Goal: Task Accomplishment & Management: Manage account settings

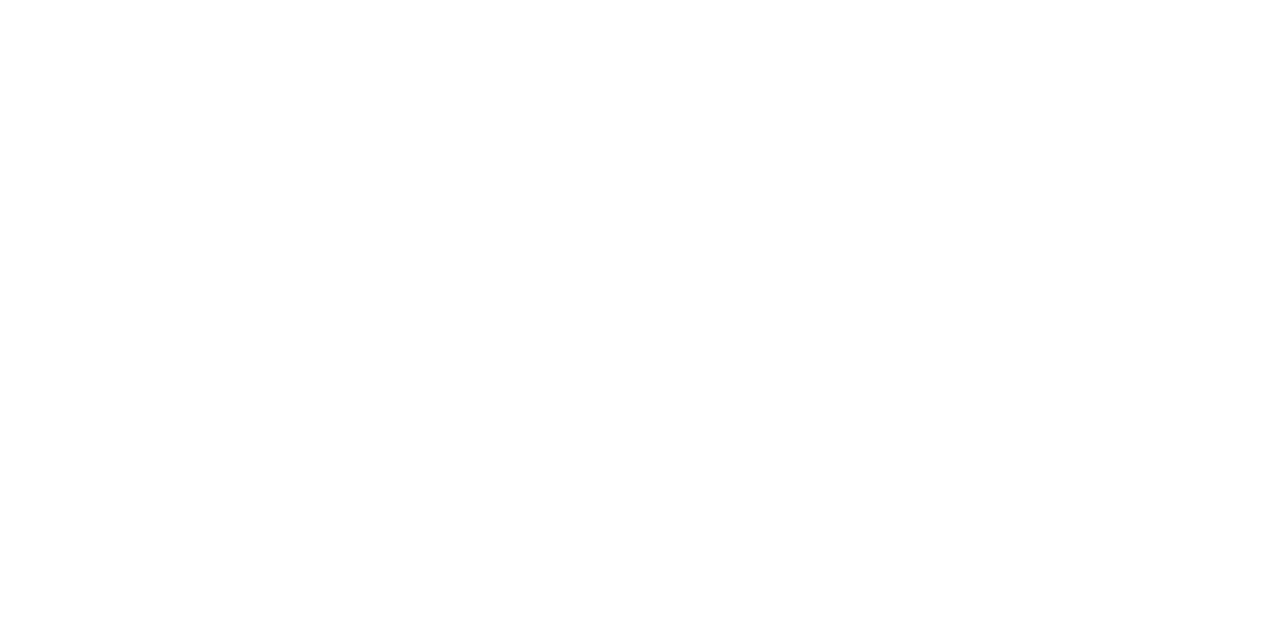
click at [15, 0] on html at bounding box center [644, 0] width 1288 height 0
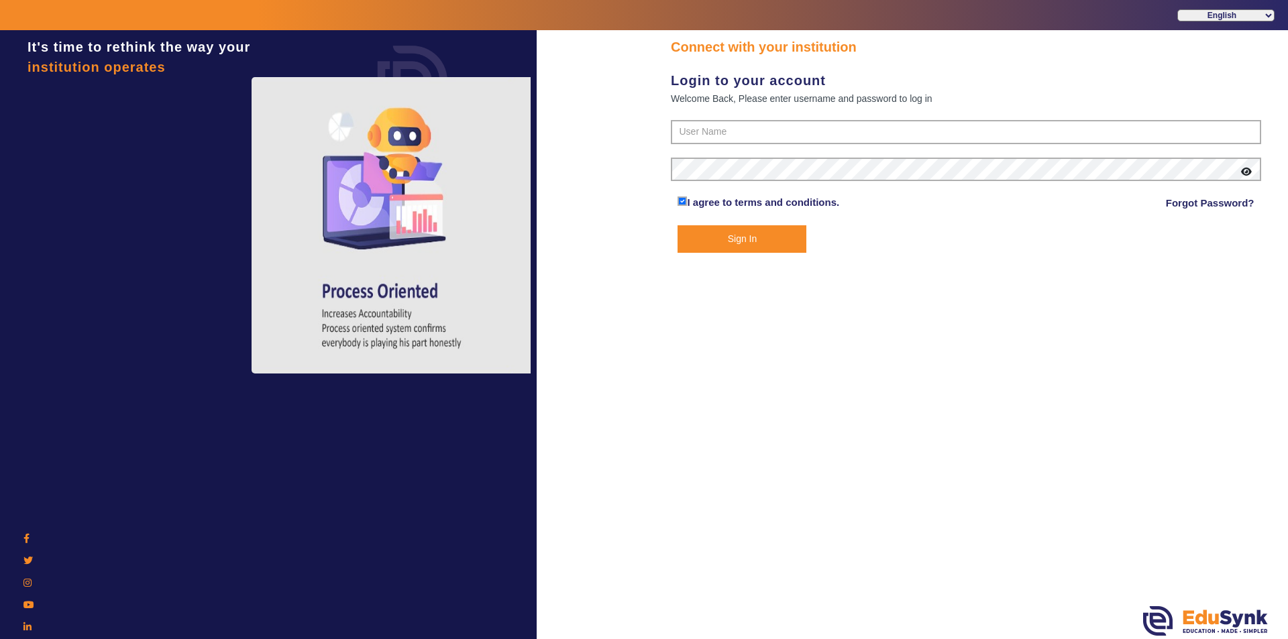
click at [22, 98] on div at bounding box center [29, 220] width 44 height 300
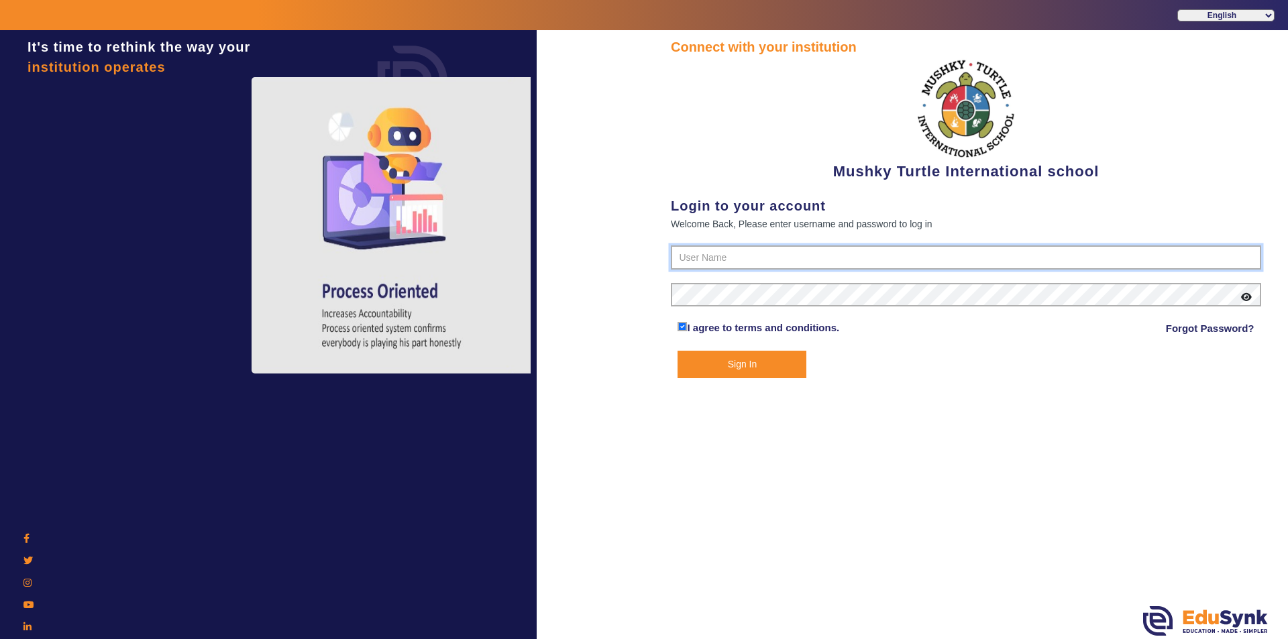
type input "9950605811"
click at [749, 365] on button "Sign In" at bounding box center [741, 365] width 129 height 28
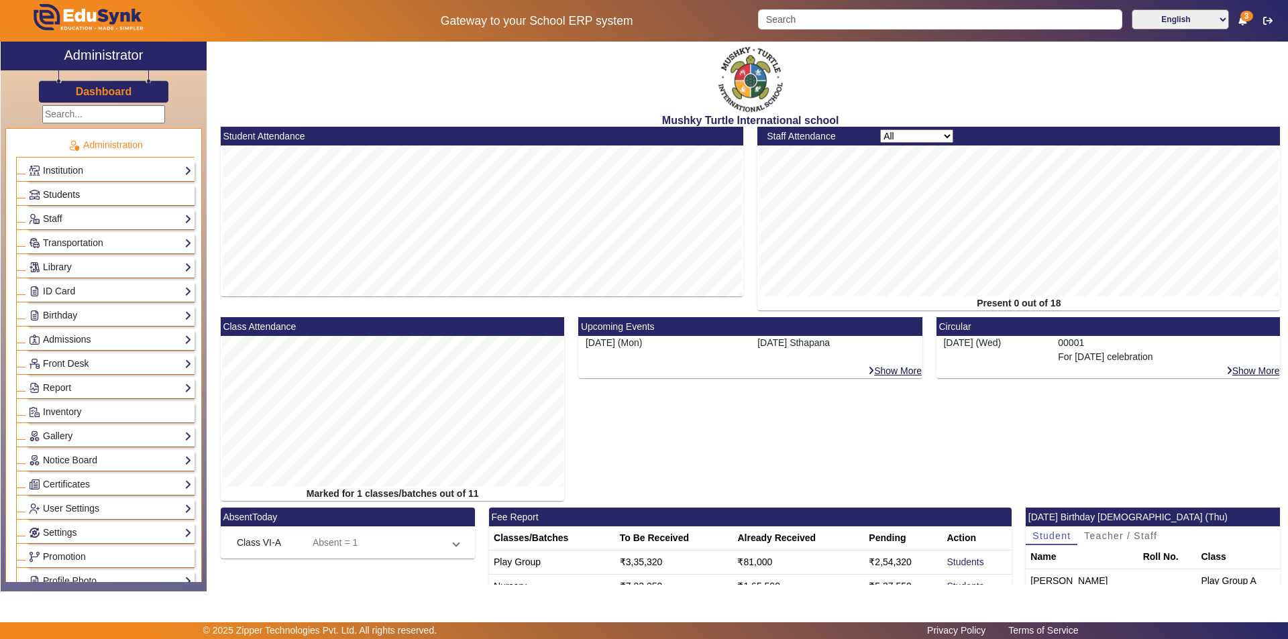
click at [99, 192] on link "Students" at bounding box center [110, 194] width 163 height 15
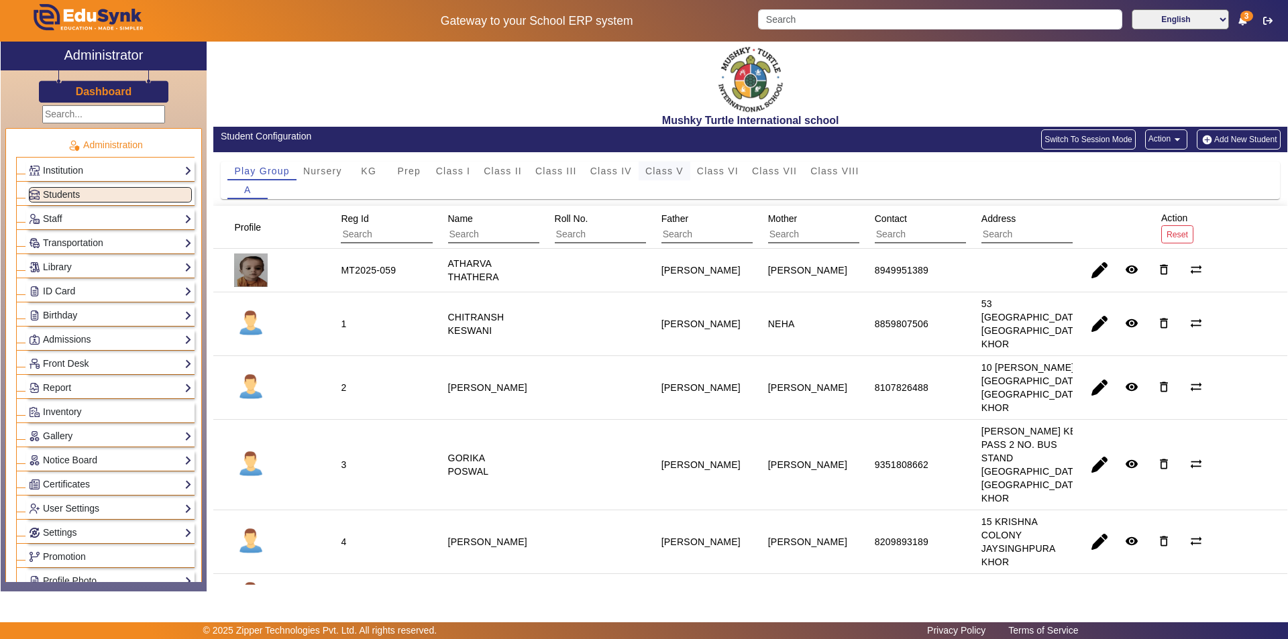
click at [673, 171] on span "Class V" at bounding box center [664, 170] width 38 height 9
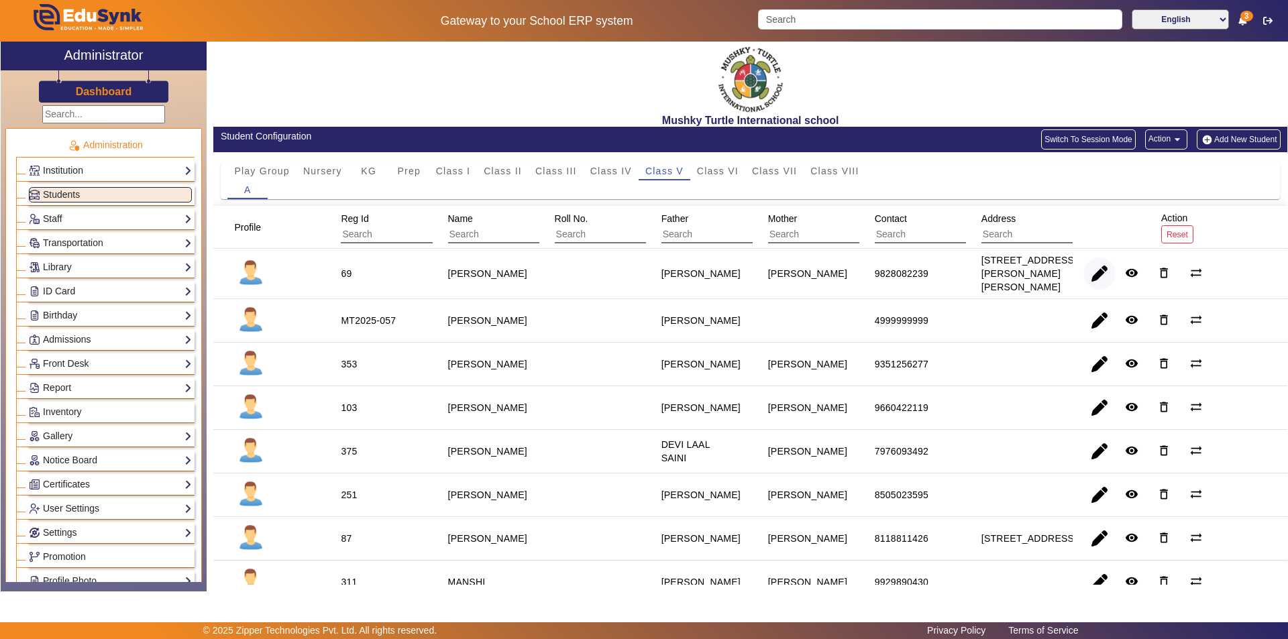
click at [1099, 272] on span "button" at bounding box center [1099, 274] width 32 height 32
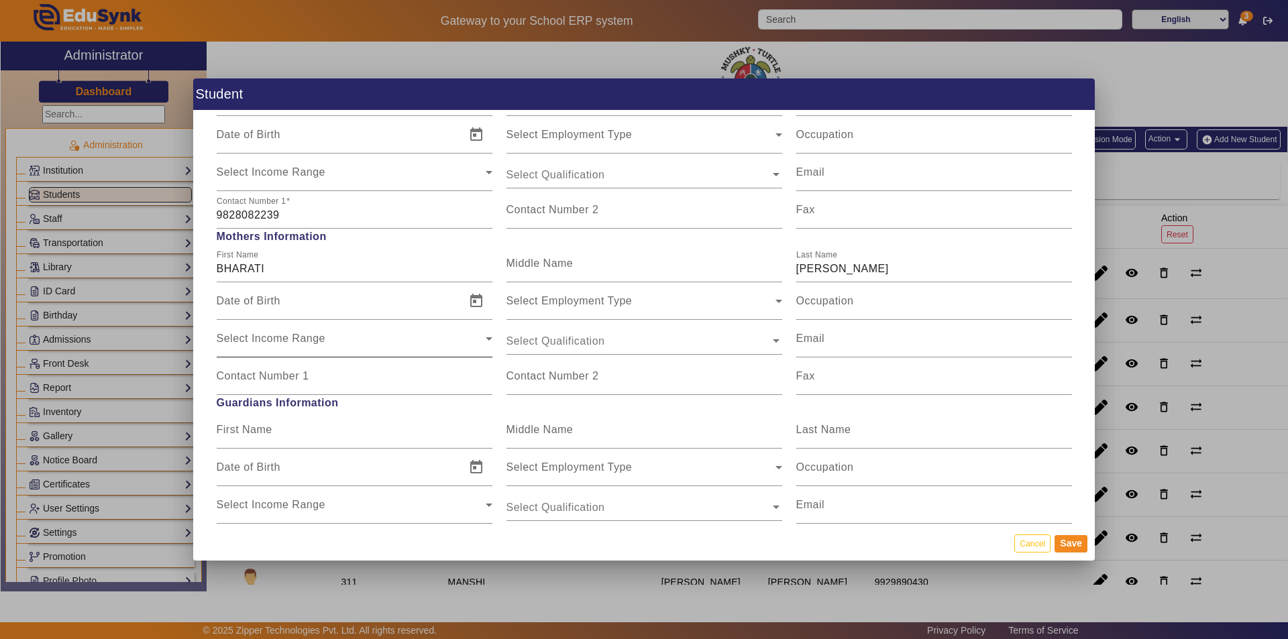
scroll to position [1073, 0]
click at [321, 384] on input "Contact Number 1" at bounding box center [355, 381] width 276 height 16
type input "7976131090"
click at [1070, 541] on button "Save" at bounding box center [1070, 543] width 33 height 17
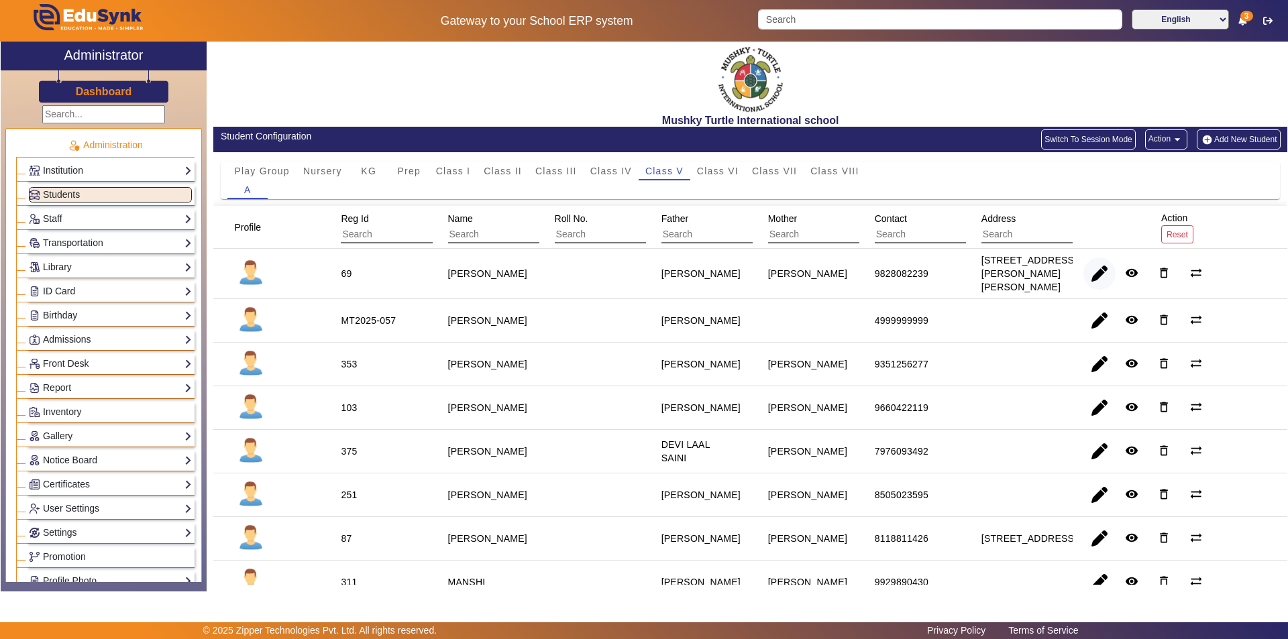
click at [1091, 267] on span "button" at bounding box center [1099, 274] width 32 height 32
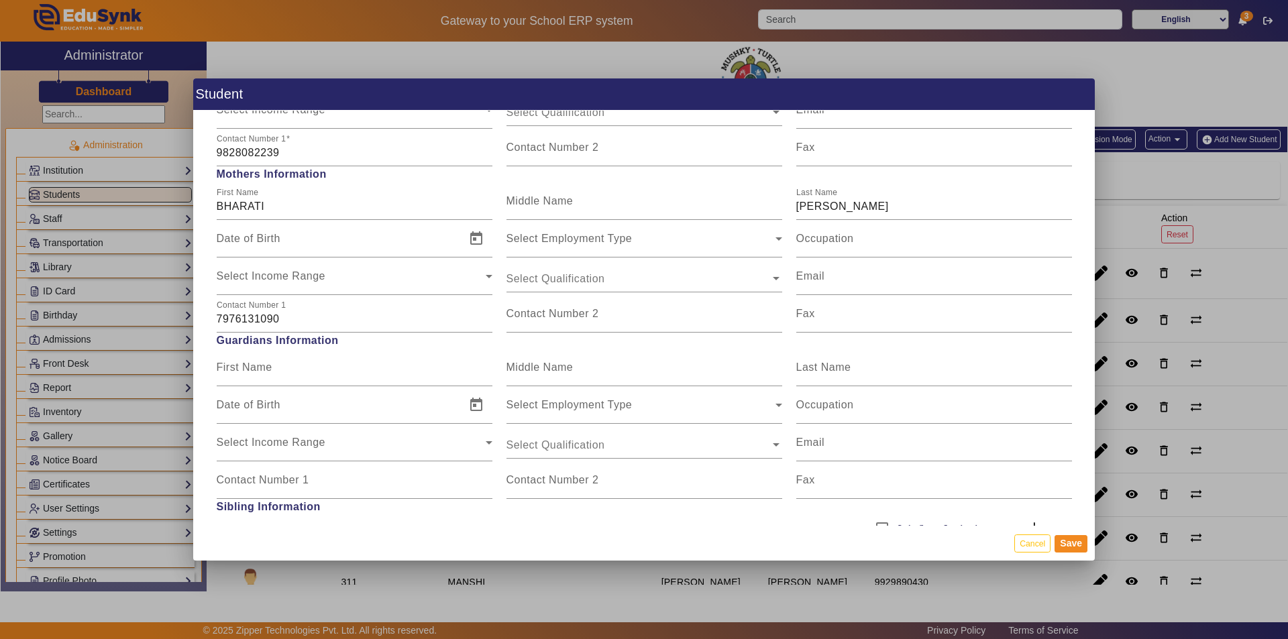
scroll to position [1140, 0]
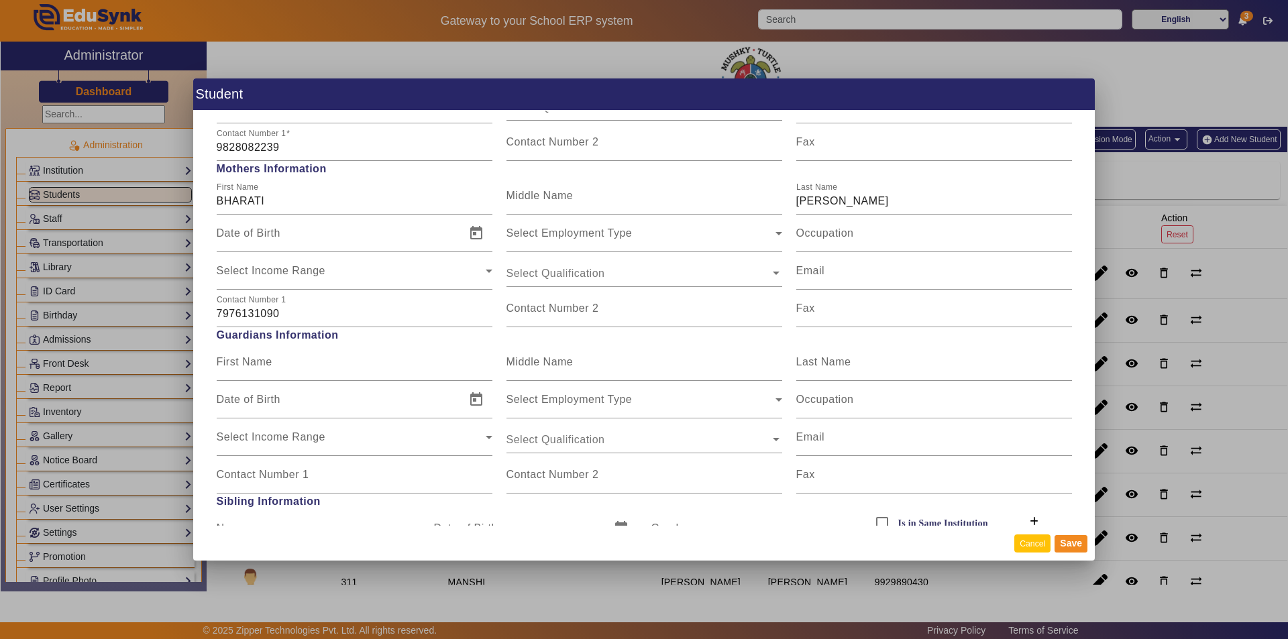
click at [1033, 545] on button "Cancel" at bounding box center [1032, 544] width 36 height 18
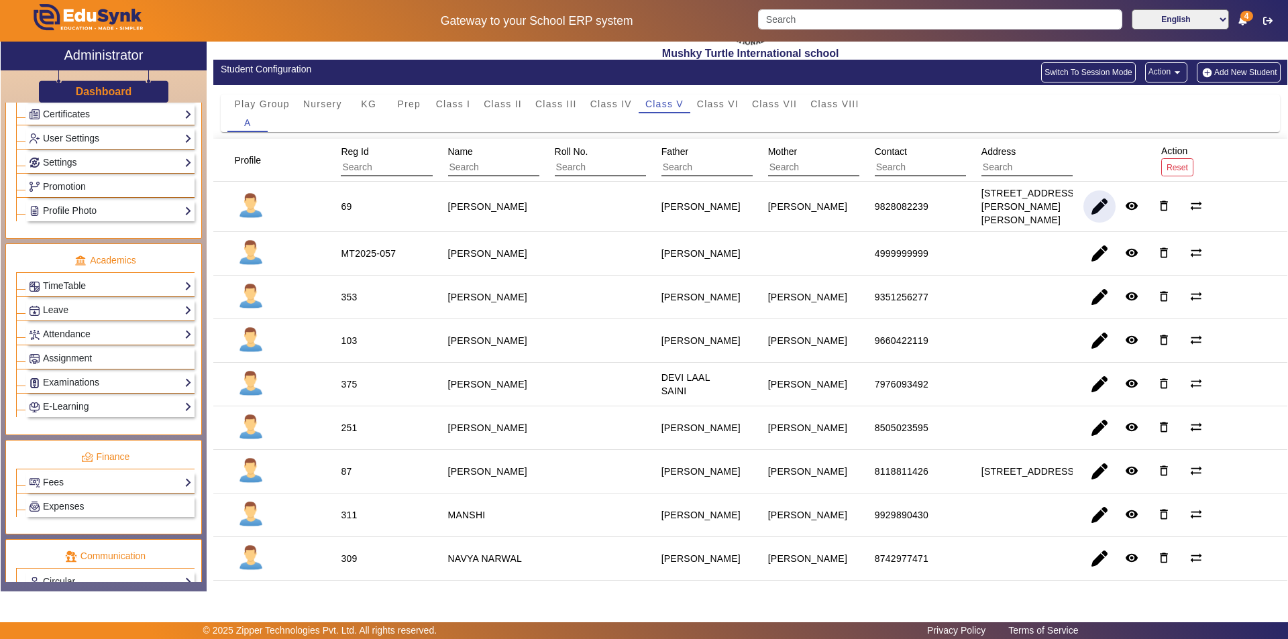
scroll to position [498, 0]
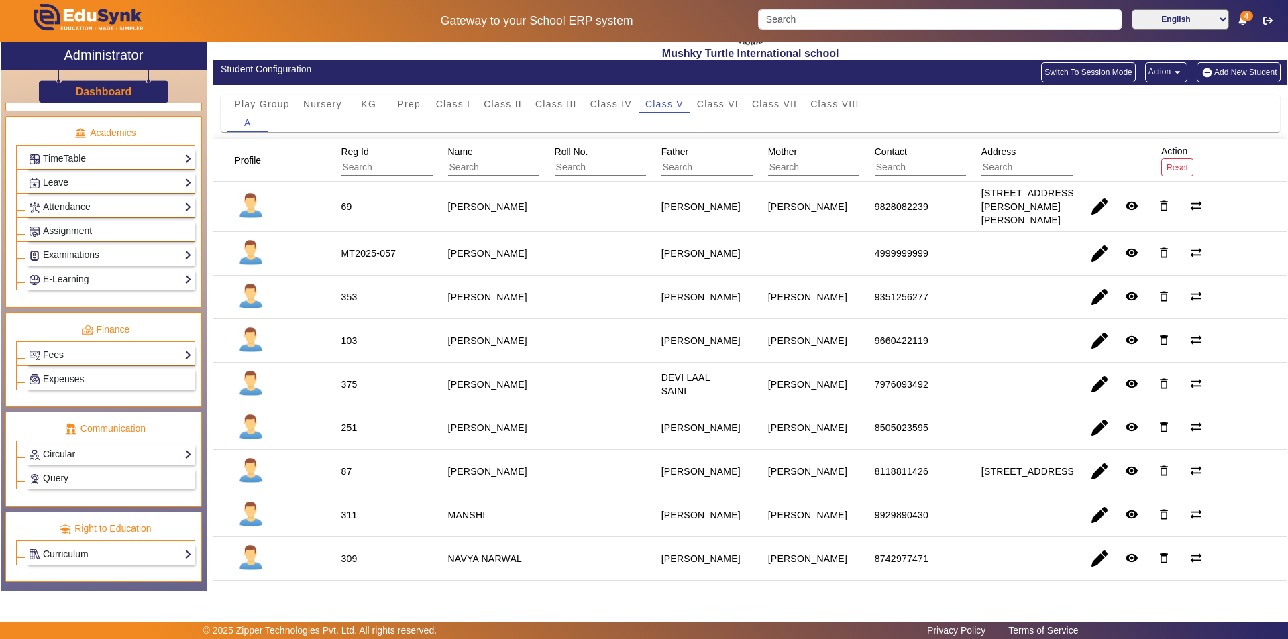
click at [80, 480] on link "Query" at bounding box center [110, 478] width 163 height 15
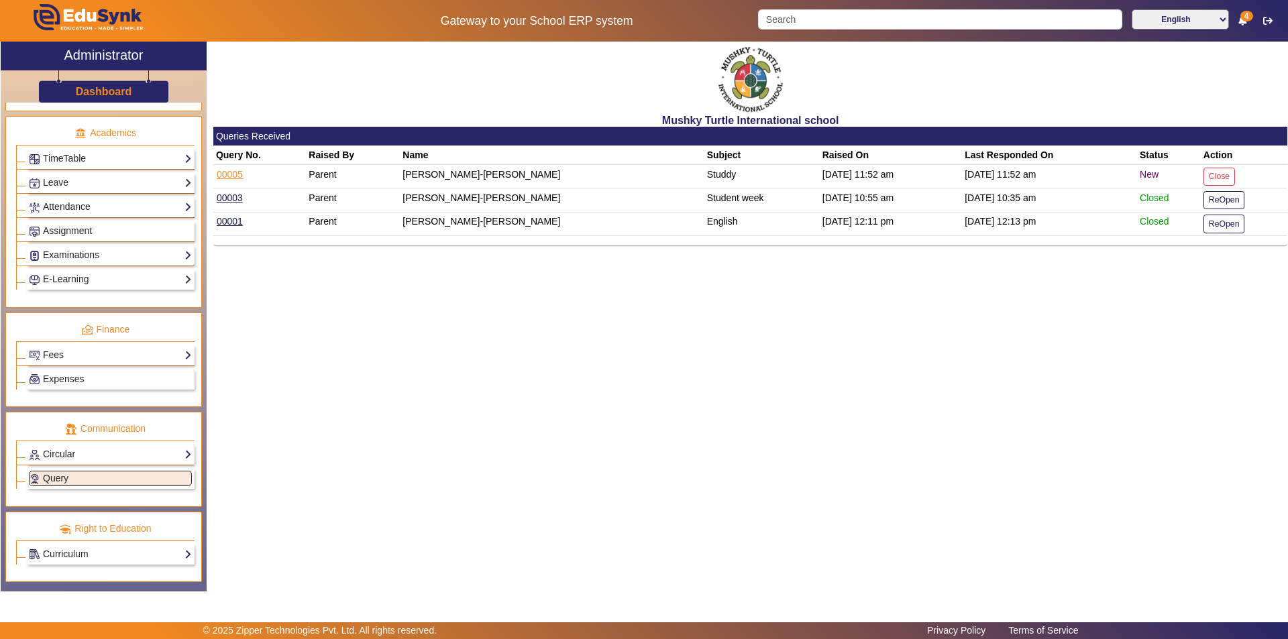
click at [225, 174] on link "00005" at bounding box center [230, 174] width 28 height 12
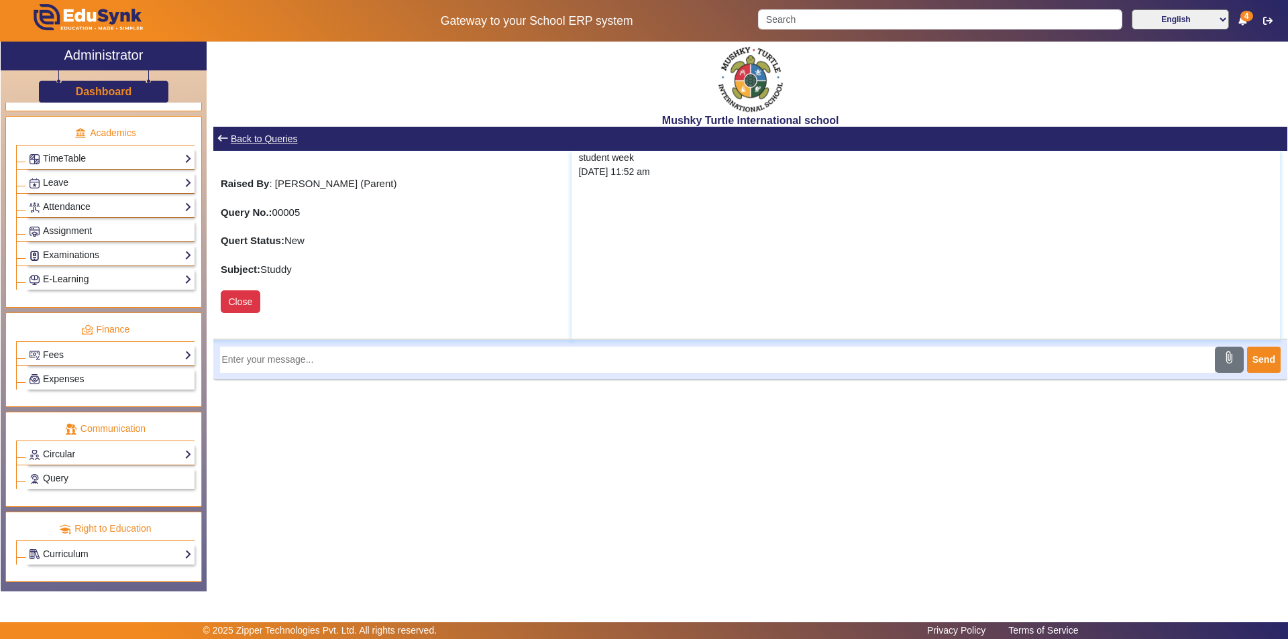
click at [236, 305] on button "Close" at bounding box center [241, 301] width 40 height 23
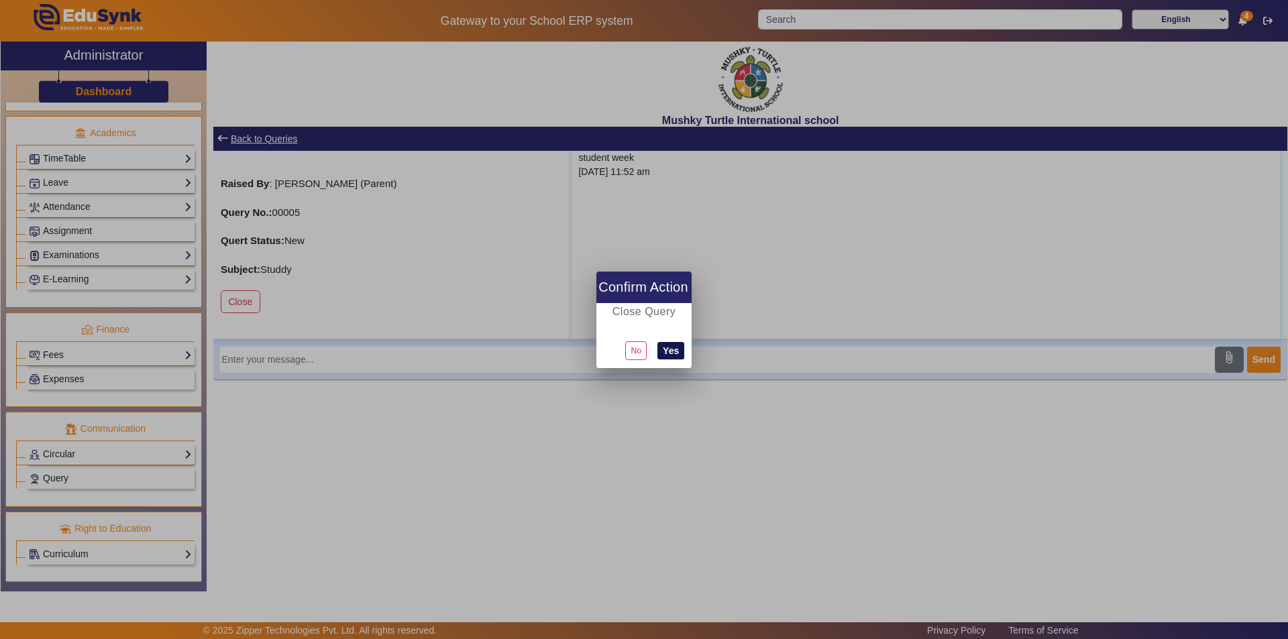
click at [672, 349] on button "Yes" at bounding box center [670, 350] width 27 height 17
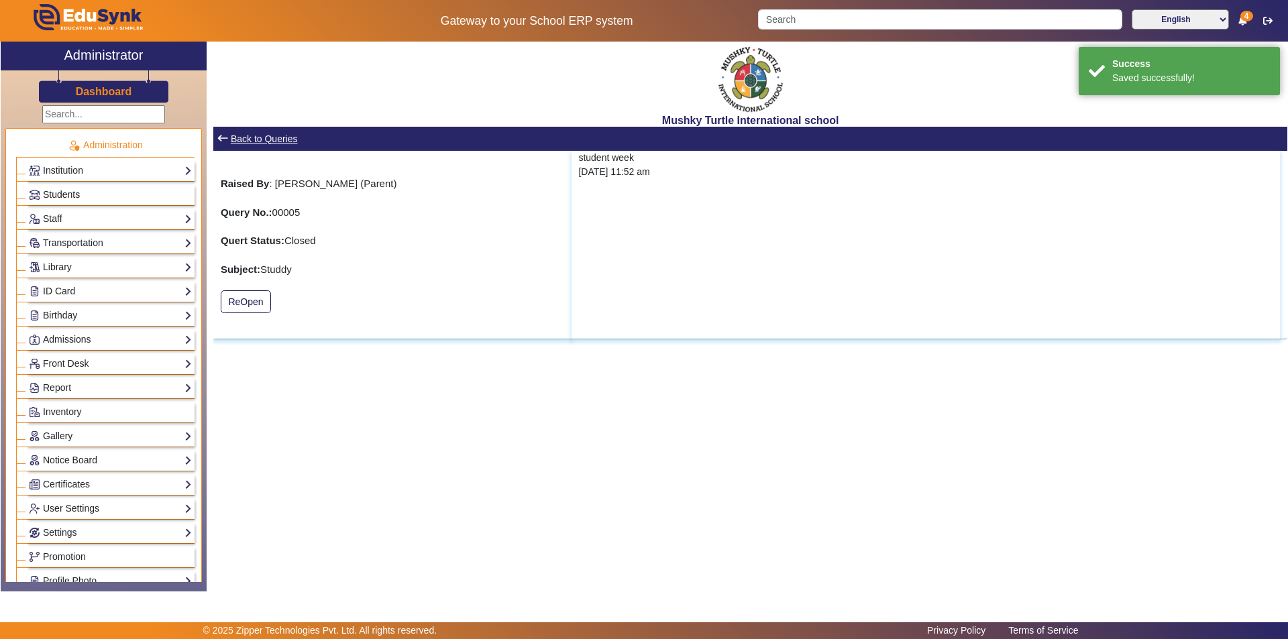
click at [97, 196] on link "Students" at bounding box center [110, 194] width 163 height 15
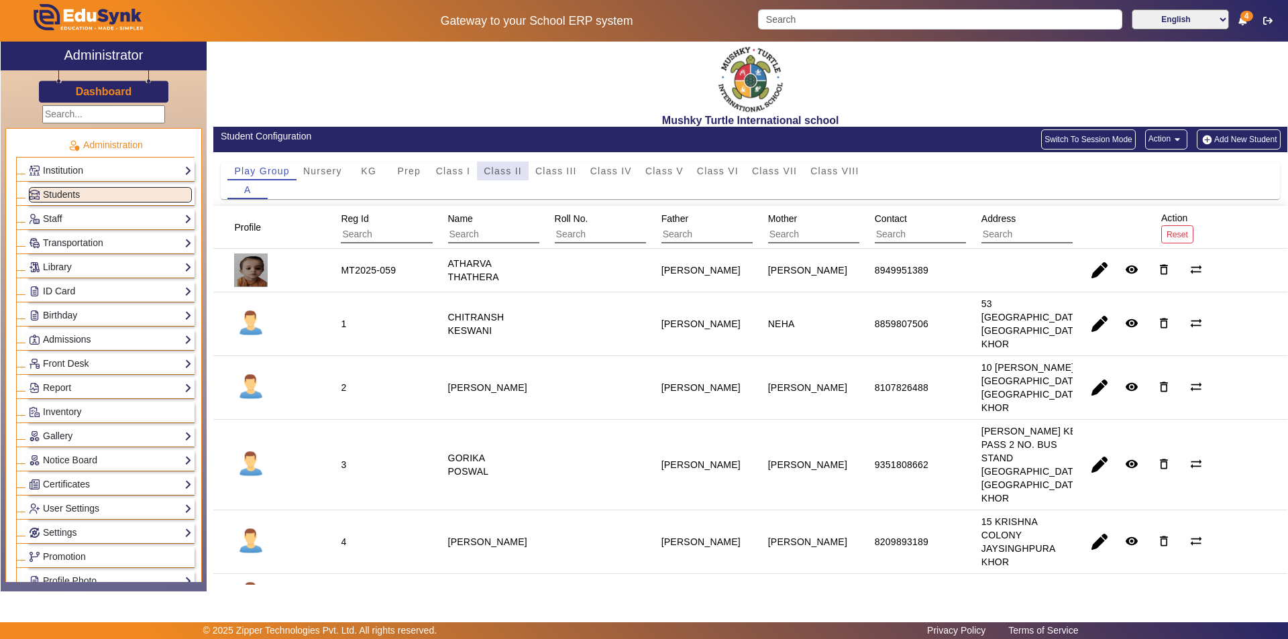
click at [495, 170] on span "Class II" at bounding box center [503, 170] width 38 height 9
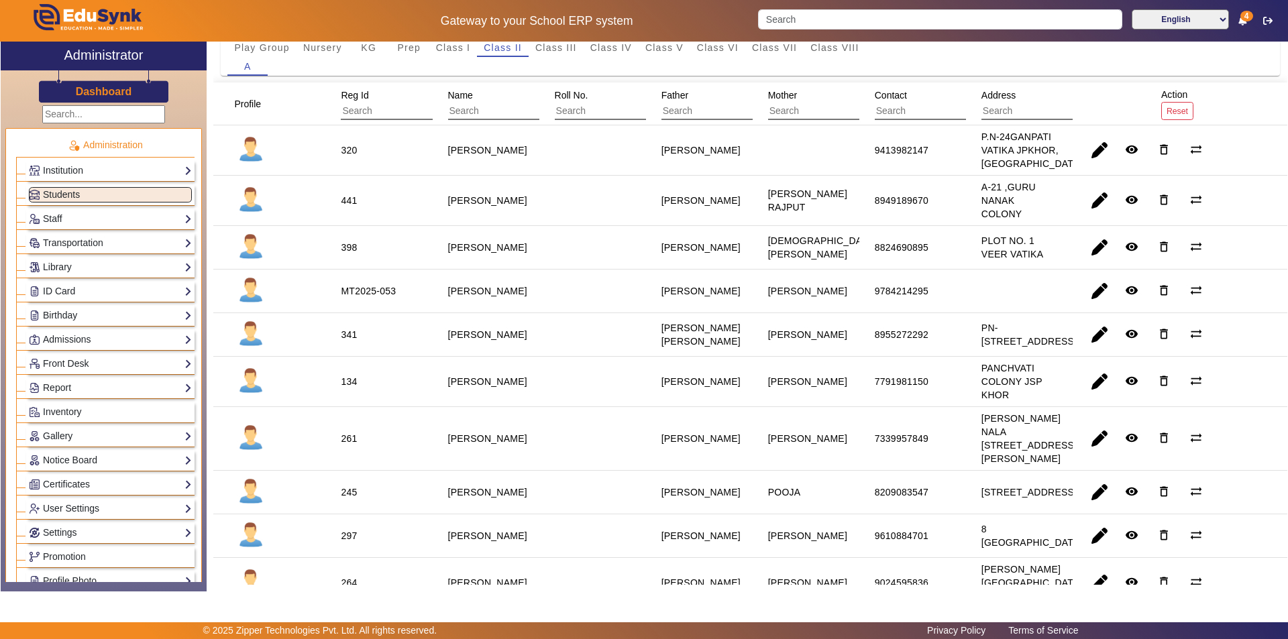
scroll to position [134, 0]
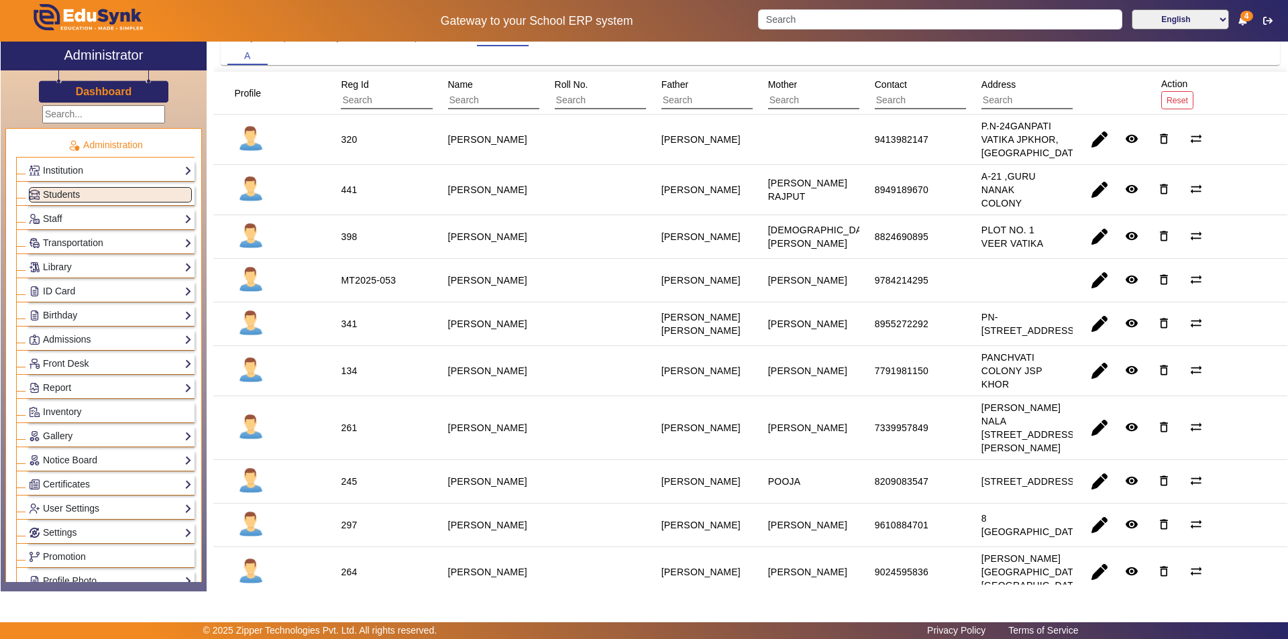
drag, startPoint x: 926, startPoint y: 252, endPoint x: 855, endPoint y: 244, distance: 71.5
click at [859, 244] on mat-cell "8824690895" at bounding box center [912, 237] width 107 height 44
copy div "8824690895"
click at [119, 386] on link "Report" at bounding box center [110, 387] width 163 height 15
drag, startPoint x: 68, startPoint y: 416, endPoint x: 77, endPoint y: 437, distance: 23.2
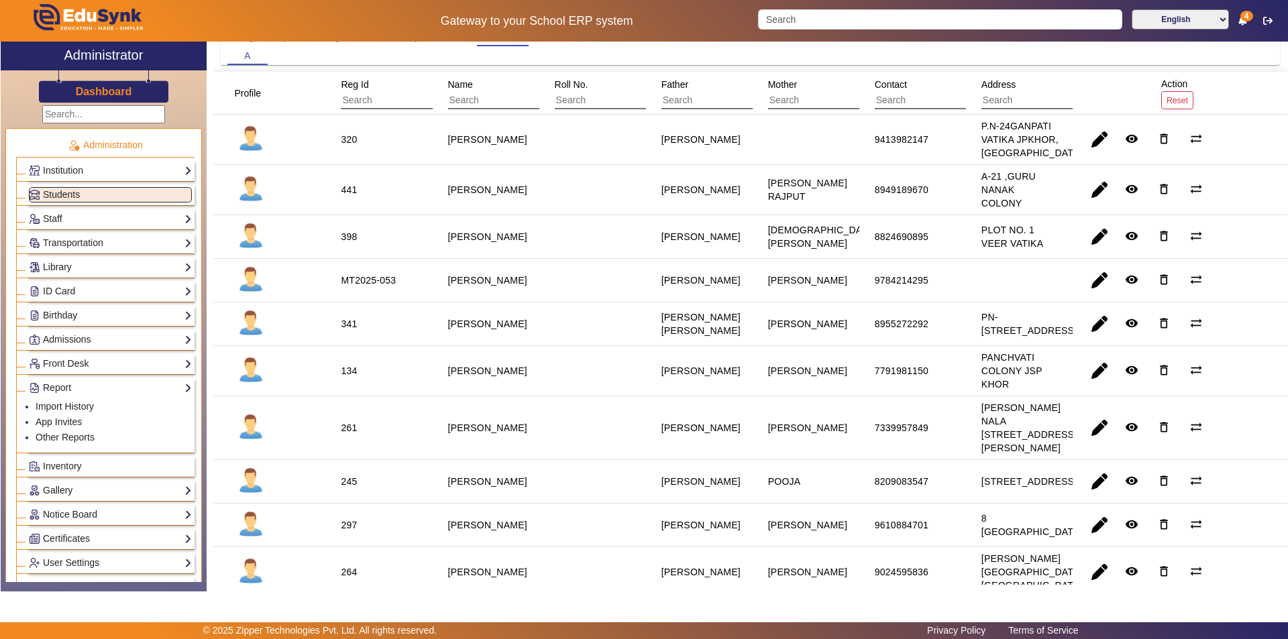
click at [68, 417] on li "App Invites" at bounding box center [114, 422] width 156 height 15
click at [68, 391] on link "Report" at bounding box center [110, 387] width 163 height 15
click at [68, 421] on link "App Invites" at bounding box center [59, 422] width 46 height 11
click at [48, 425] on link "App Invites" at bounding box center [59, 422] width 46 height 11
click at [48, 420] on link "App Invites" at bounding box center [59, 422] width 46 height 11
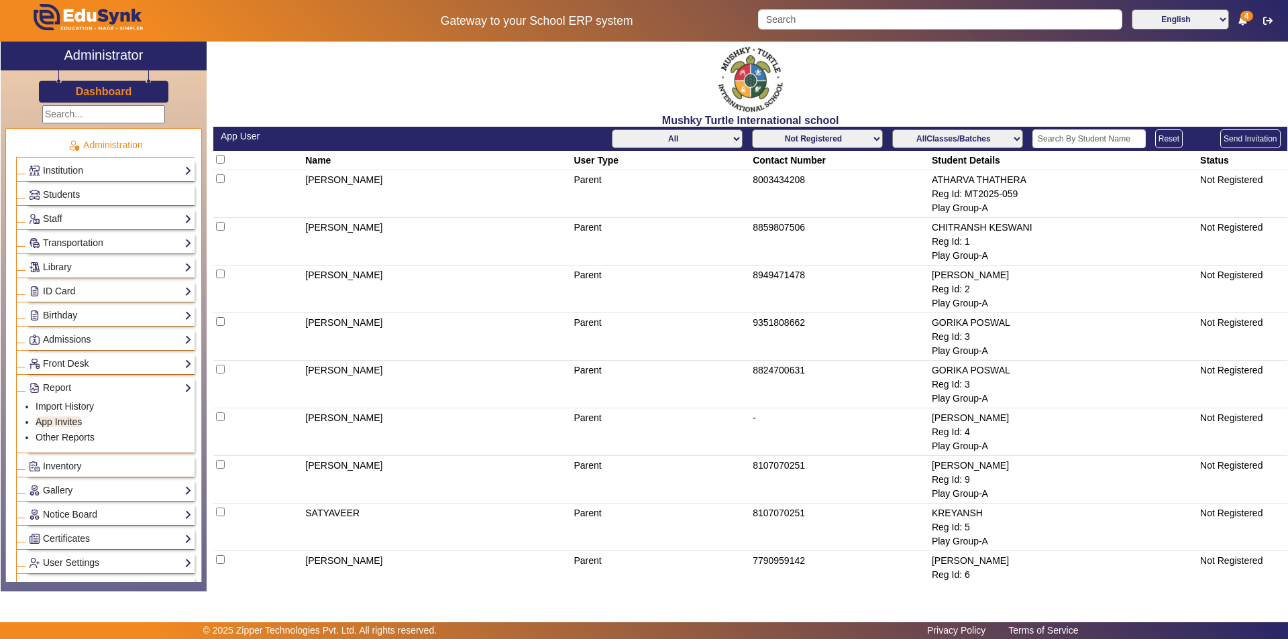
click at [702, 133] on select "All Teacher Parent Driver Support Staff" at bounding box center [677, 138] width 131 height 19
select select "Parent"
click at [612, 129] on select "All Teacher Parent Driver Support Staff" at bounding box center [677, 138] width 131 height 19
click at [948, 142] on select "AllClasses/Batches Play Group-A Nursery-A KG-A Prep-A Class I-A Class II-A Clas…" at bounding box center [957, 138] width 131 height 19
select select "Class II-A"
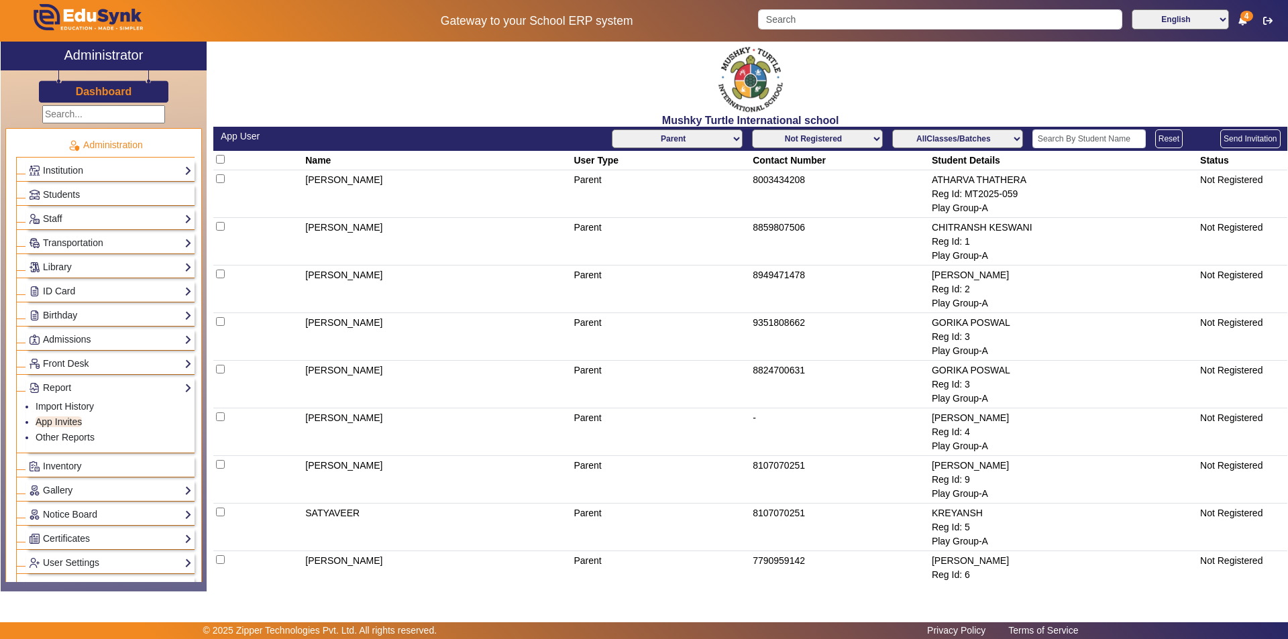
click at [892, 129] on select "AllClasses/Batches Play Group-A Nursery-A KG-A Prep-A Class I-A Class II-A Clas…" at bounding box center [957, 138] width 131 height 19
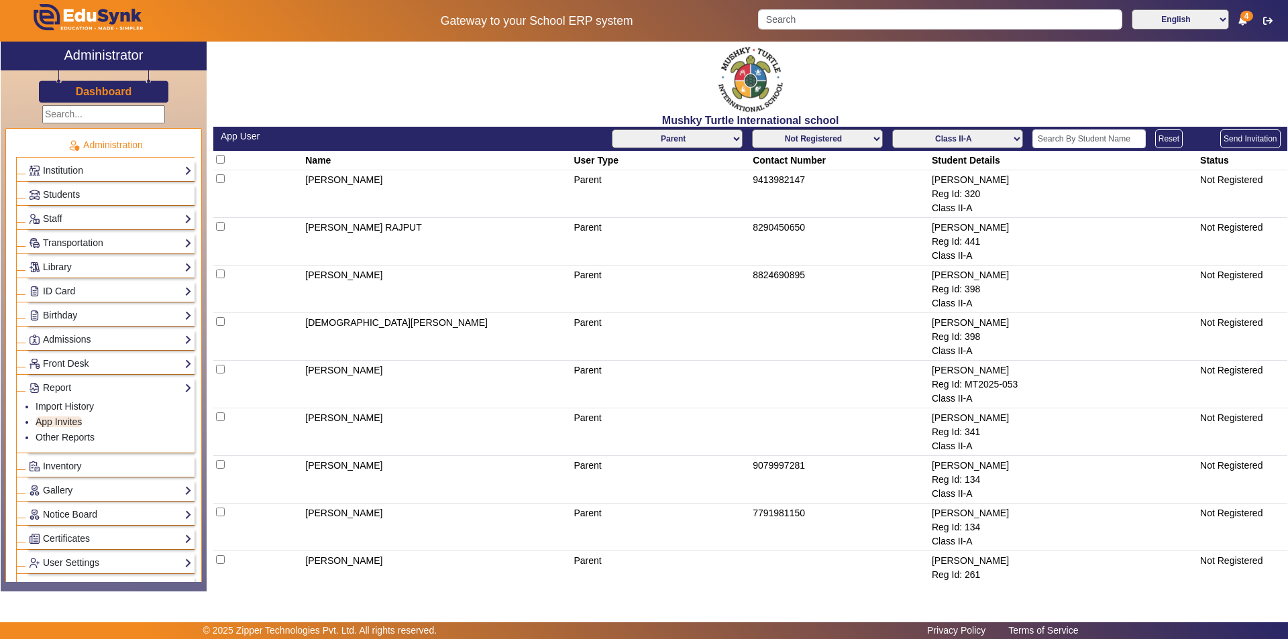
drag, startPoint x: 804, startPoint y: 274, endPoint x: 746, endPoint y: 283, distance: 58.4
click at [746, 283] on tr "ASIM DEY Parent 8824690895 ANUSHKA DEY Reg Id: 398 Class II-A Not Registered" at bounding box center [750, 290] width 1074 height 48
copy tr "8824690895"
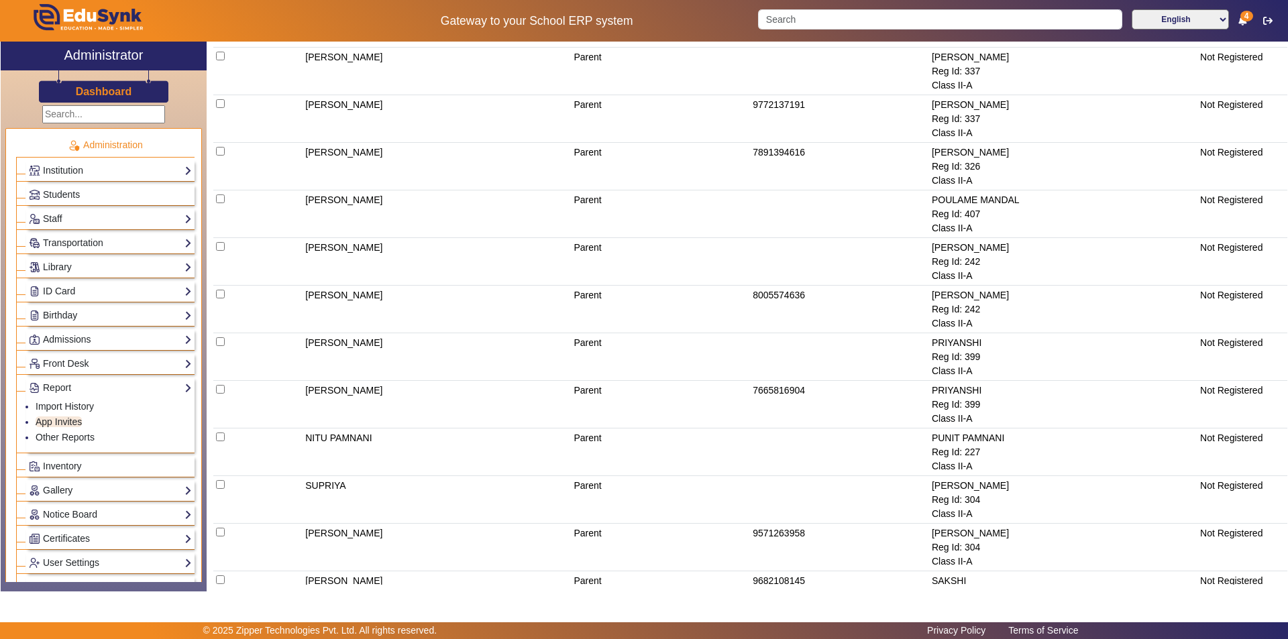
scroll to position [1476, 0]
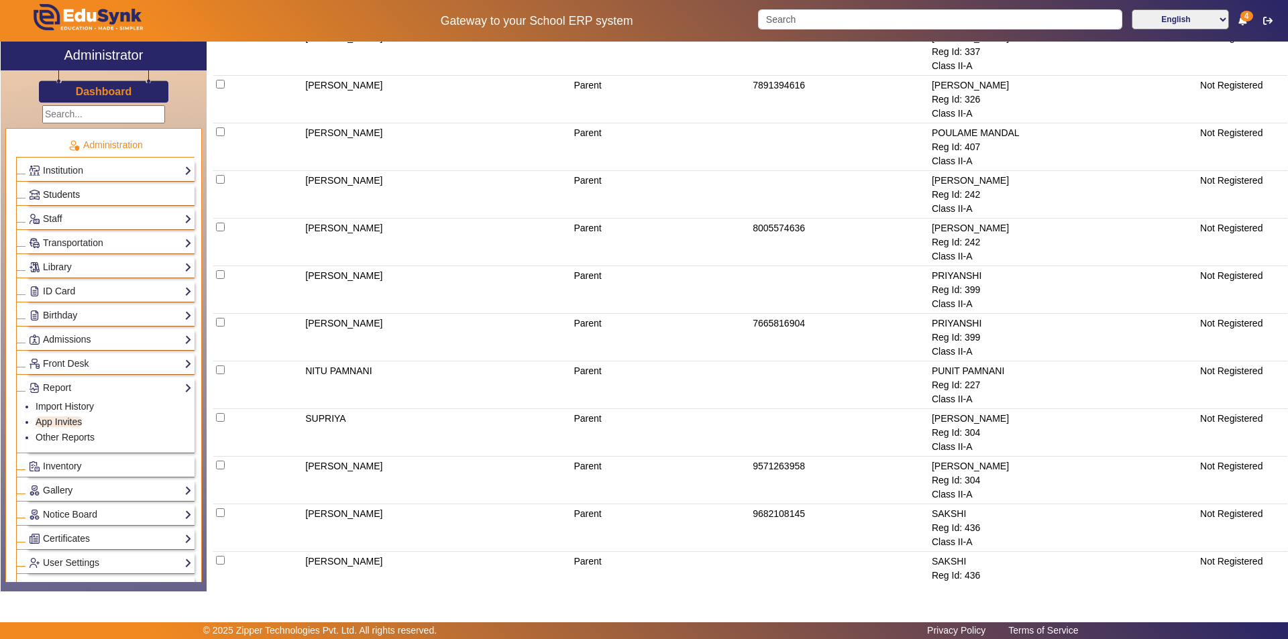
click at [66, 198] on span "Students" at bounding box center [61, 194] width 37 height 11
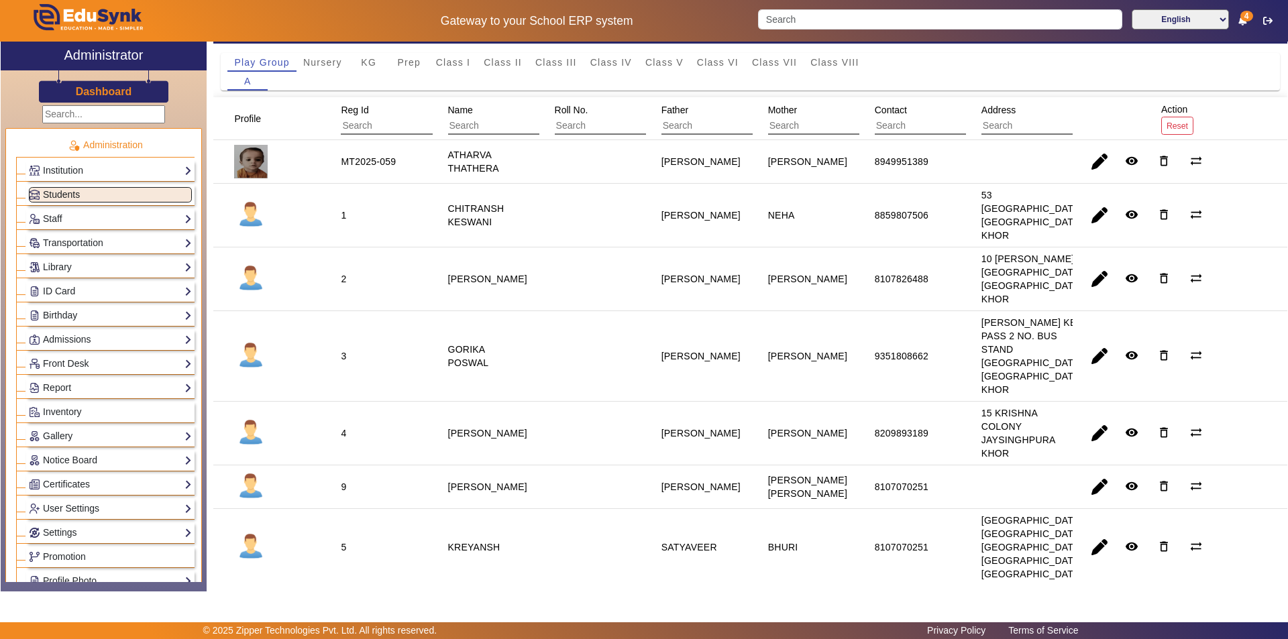
scroll to position [134, 0]
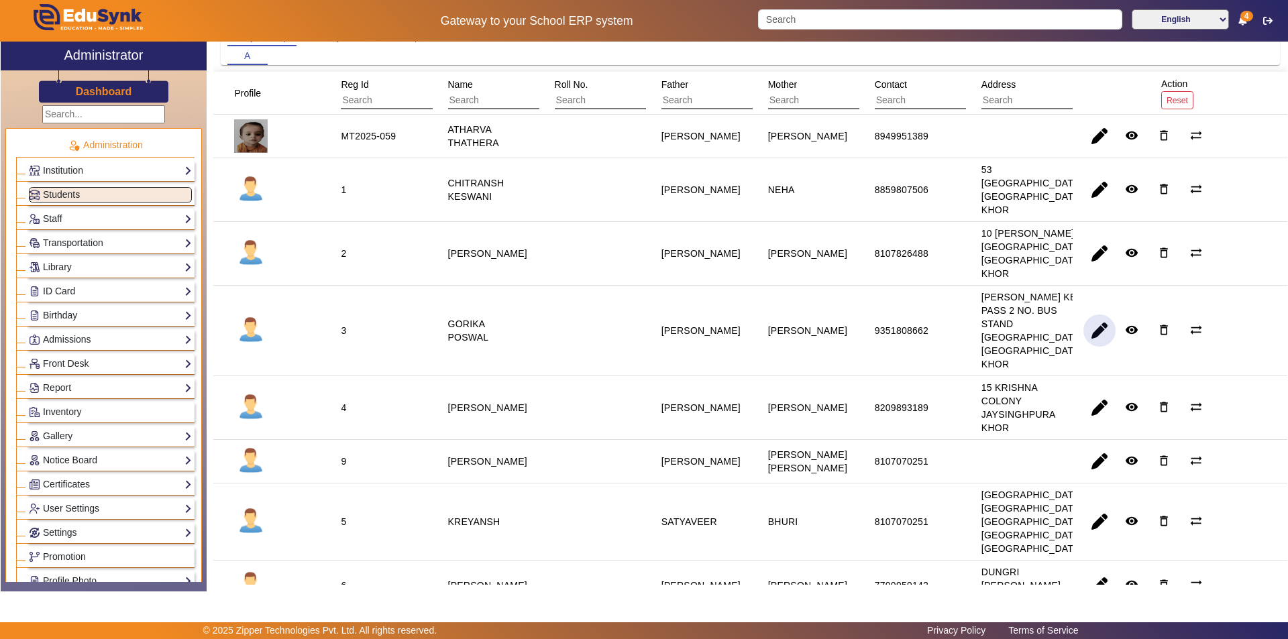
click at [1092, 337] on span "button" at bounding box center [1099, 331] width 32 height 32
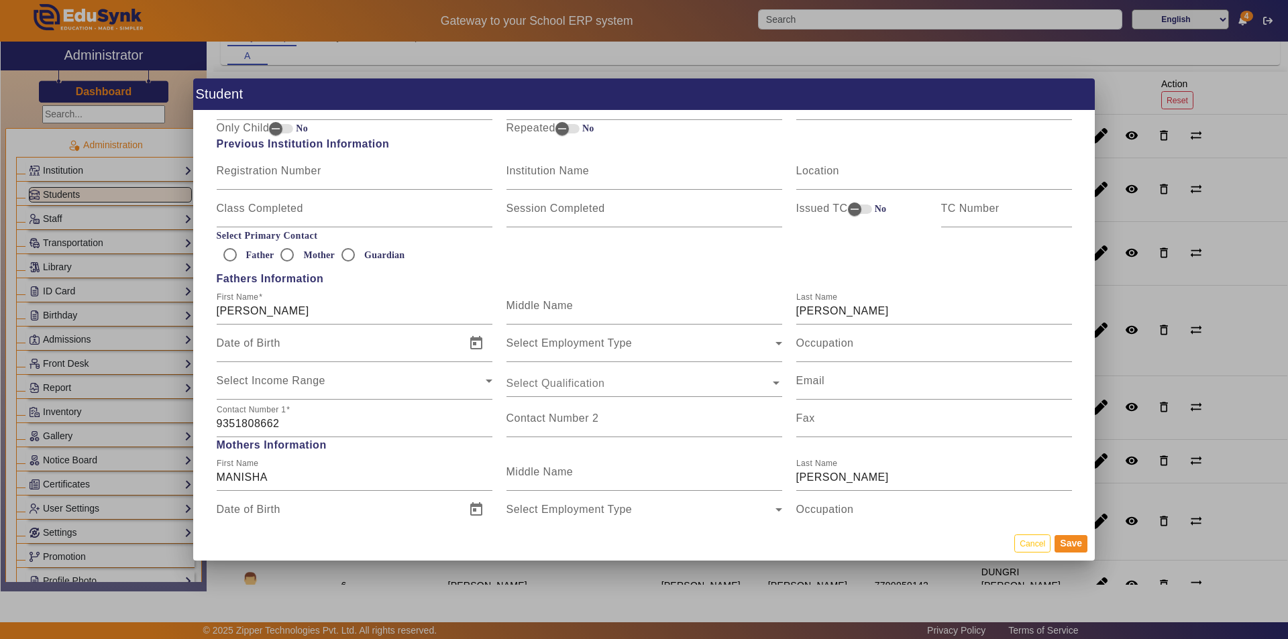
scroll to position [872, 0]
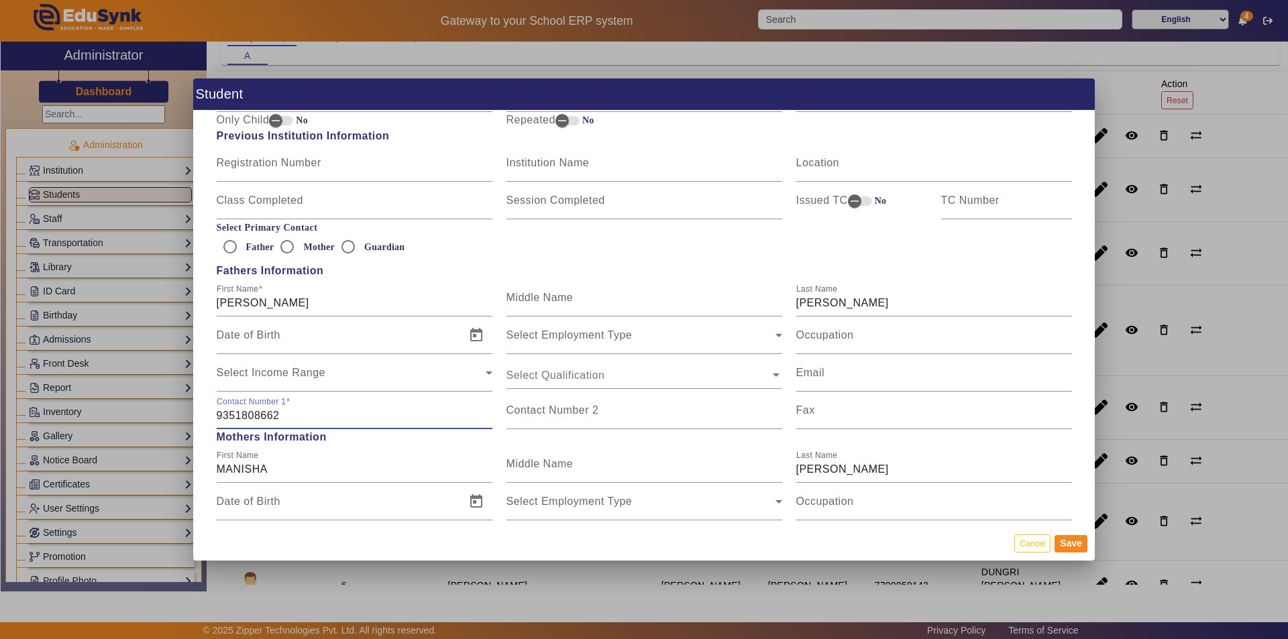
click at [284, 415] on input "9351808662" at bounding box center [355, 416] width 276 height 16
type input "9351808664"
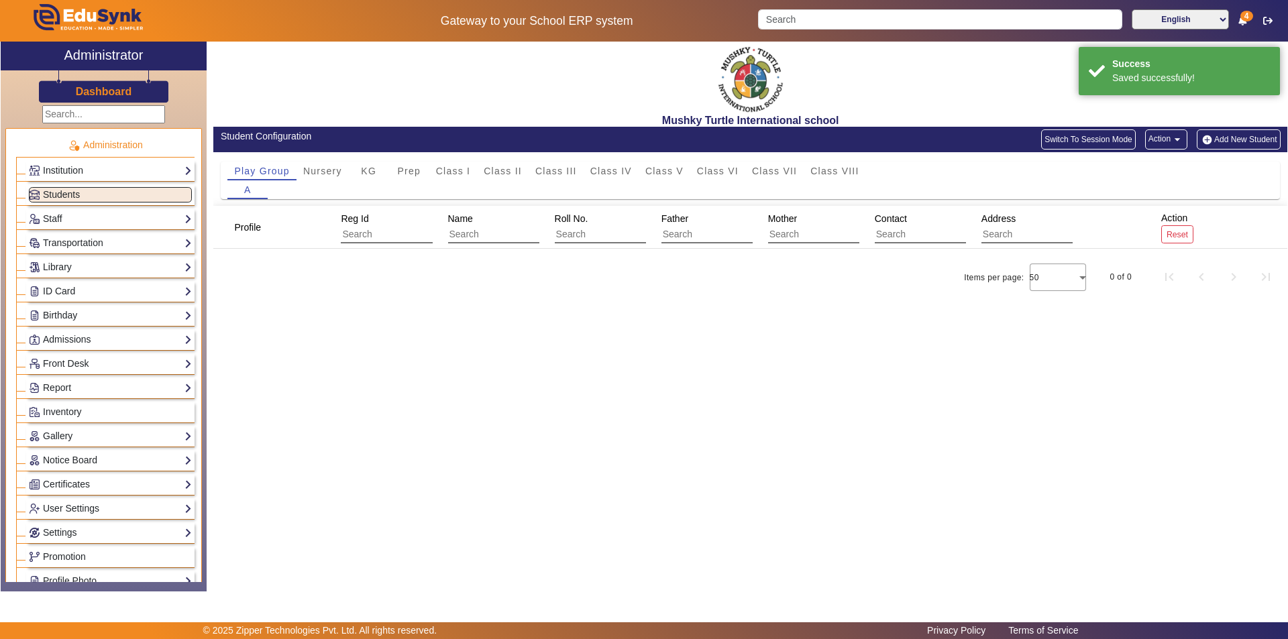
scroll to position [0, 0]
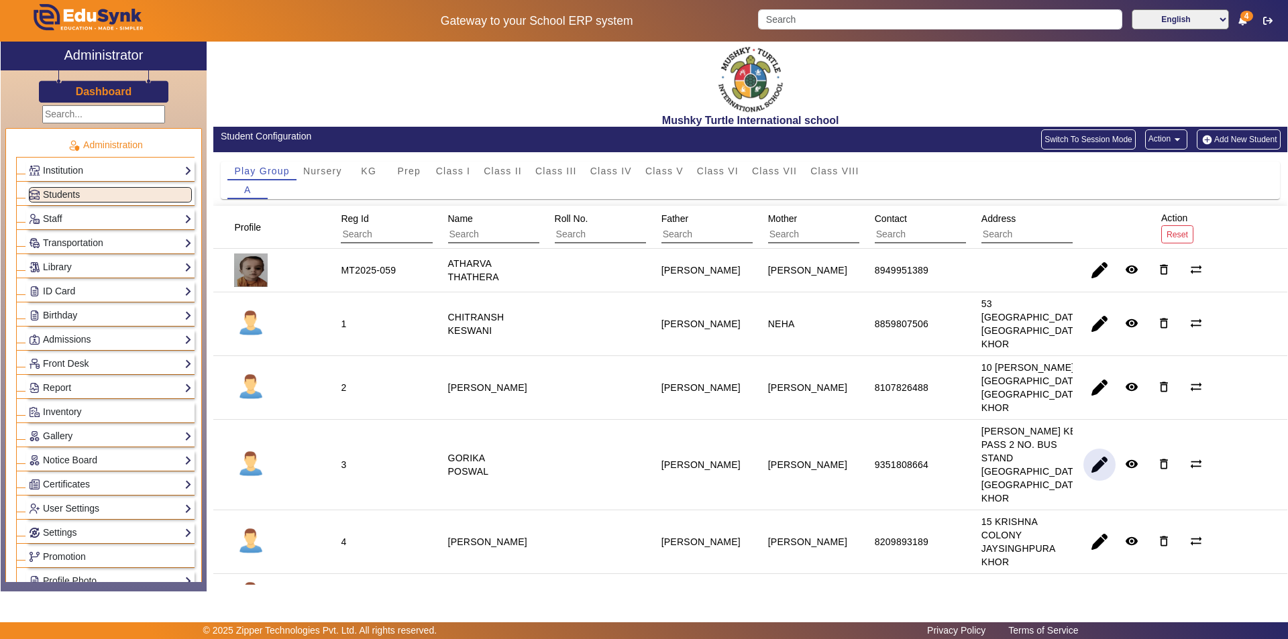
click at [1088, 474] on span "button" at bounding box center [1099, 465] width 32 height 32
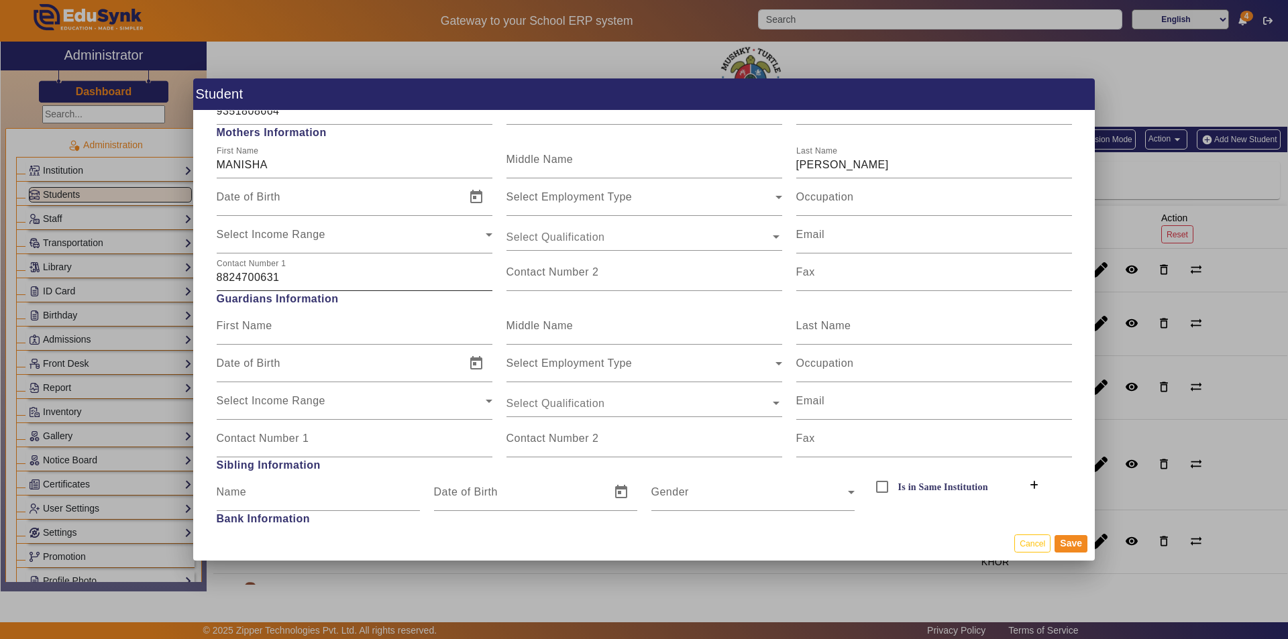
scroll to position [1207, 0]
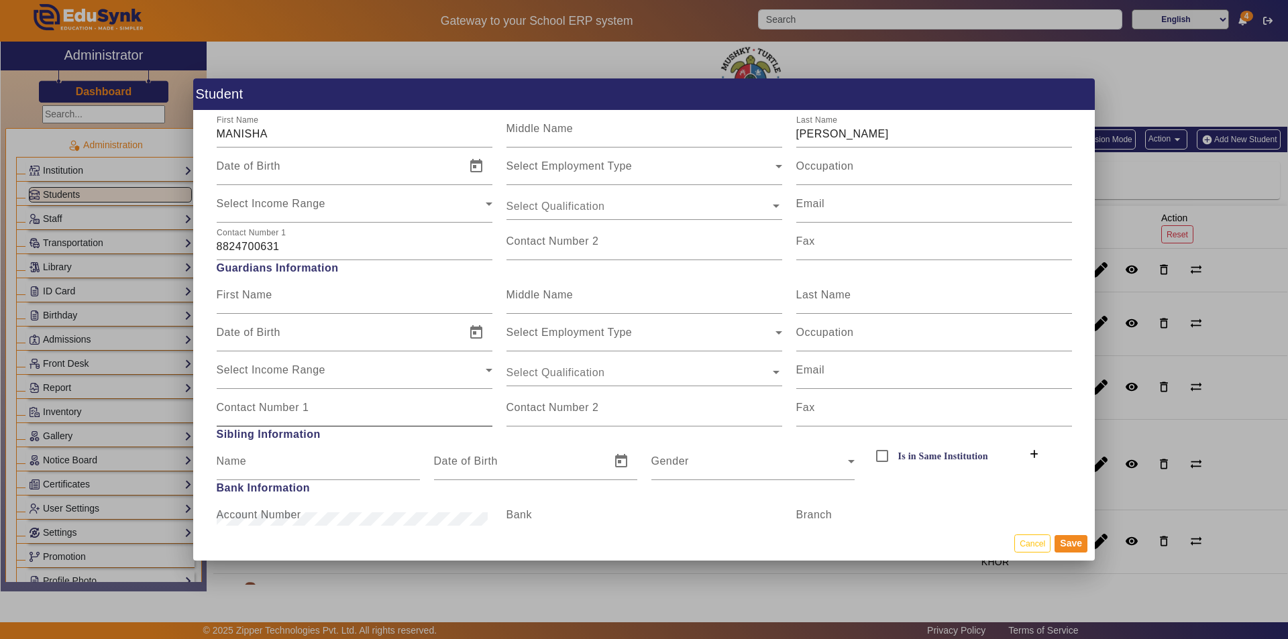
click at [296, 415] on input "Contact Number 1" at bounding box center [355, 413] width 276 height 16
drag, startPoint x: 282, startPoint y: 410, endPoint x: 160, endPoint y: 413, distance: 122.1
click at [160, 413] on div "Student Personal Information First Name GORIKA Middle Name Last Name POSWAL Dat…" at bounding box center [644, 319] width 1288 height 639
type input "8824700631"
click at [1070, 544] on button "Save" at bounding box center [1070, 543] width 33 height 17
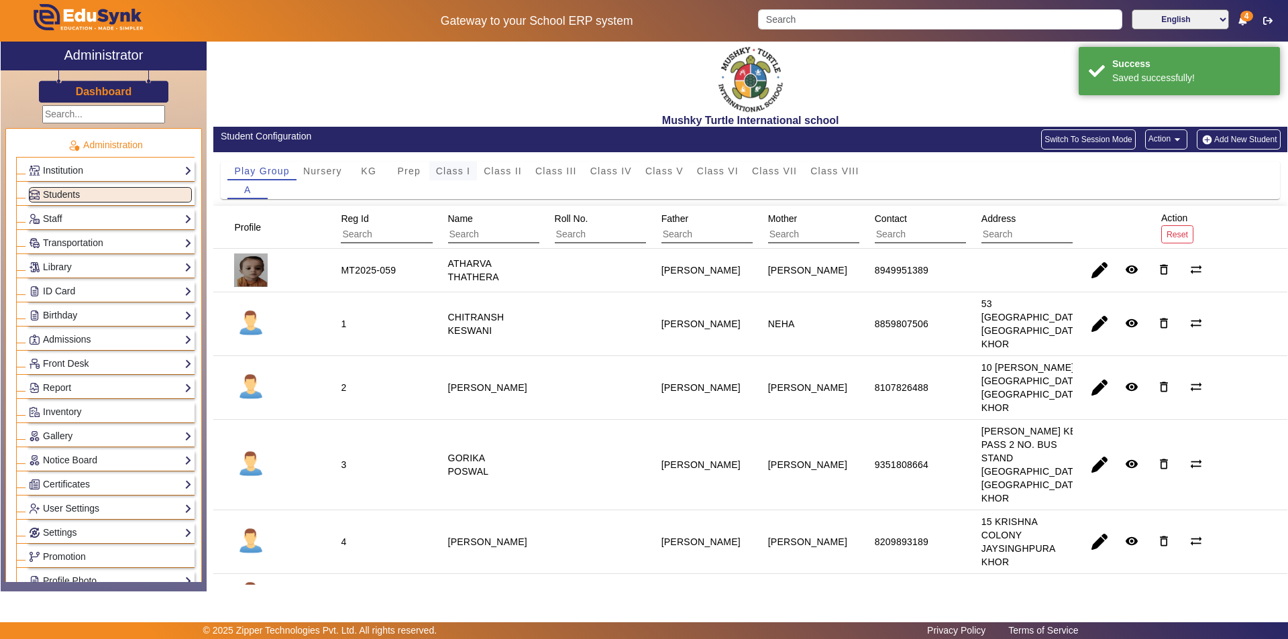
click at [452, 166] on span "Class I" at bounding box center [453, 170] width 35 height 9
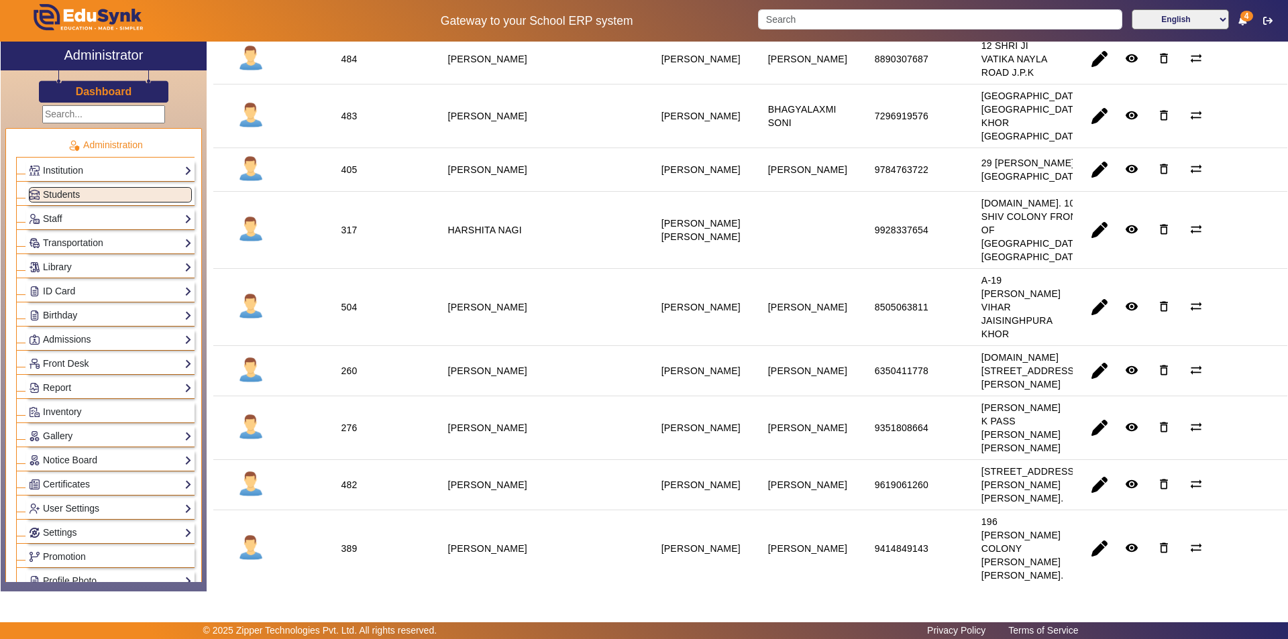
scroll to position [402, 0]
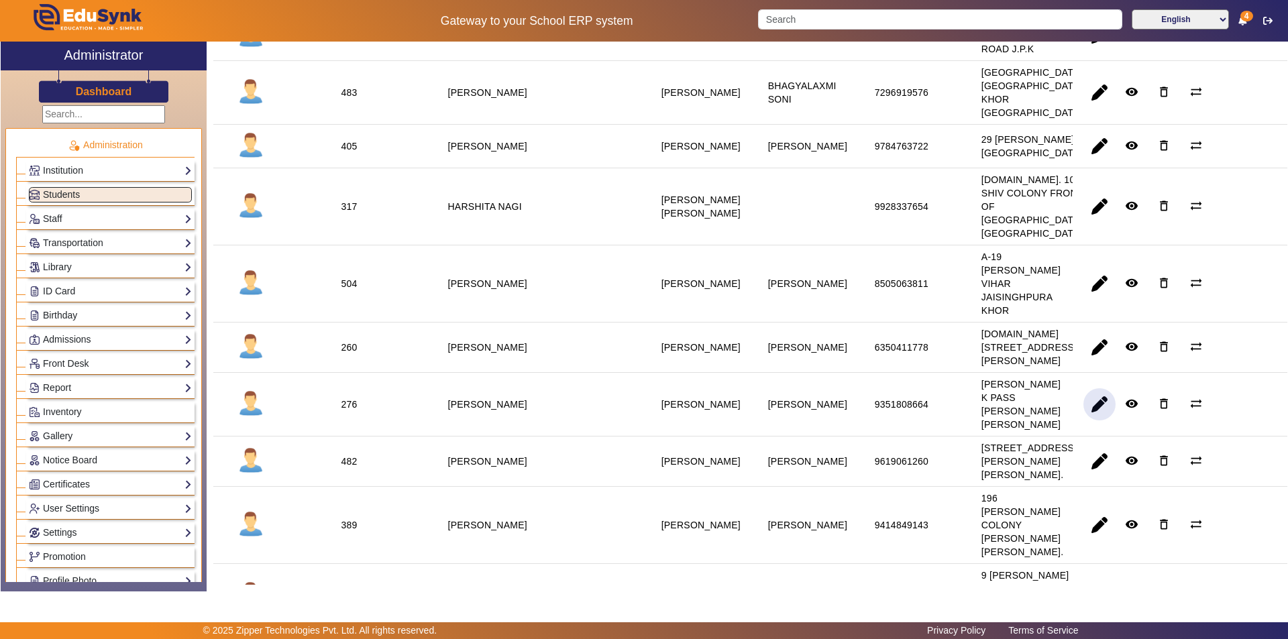
click at [1089, 415] on span "button" at bounding box center [1099, 404] width 32 height 32
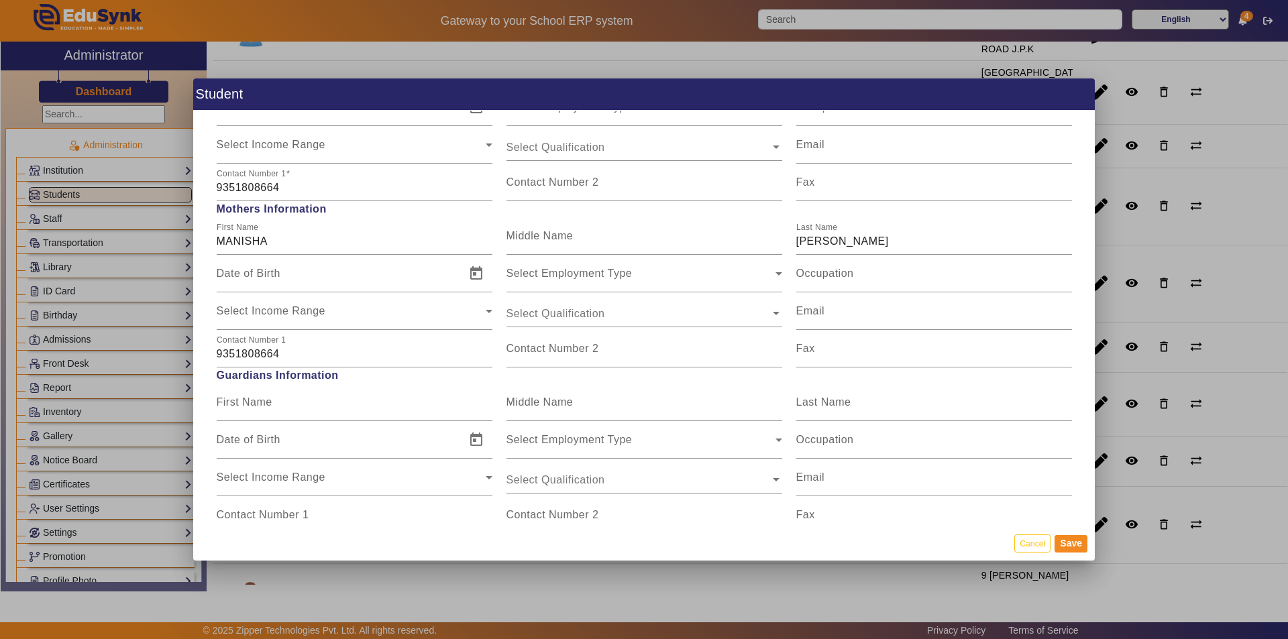
scroll to position [1140, 0]
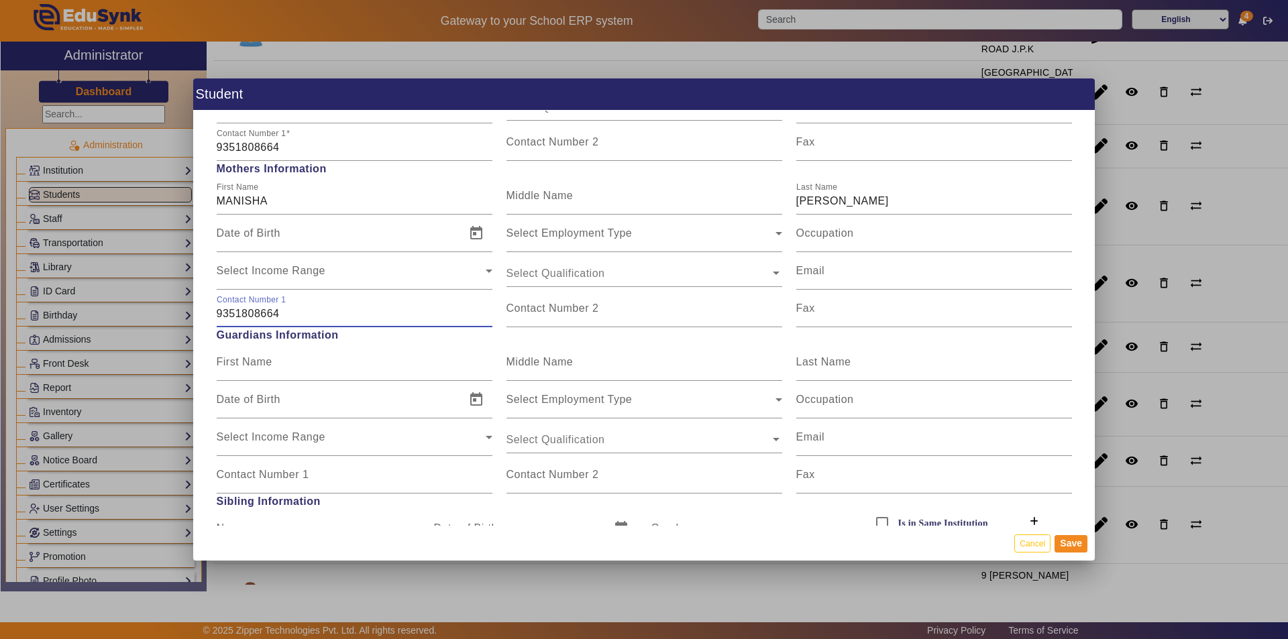
drag, startPoint x: 296, startPoint y: 313, endPoint x: 156, endPoint y: 324, distance: 140.6
click at [156, 324] on div "Student Personal Information First Name HIYANSH Middle Name Last Name POSWAL Da…" at bounding box center [644, 319] width 1288 height 639
paste input "8824700631"
type input "8824700631"
click at [1064, 544] on button "Save" at bounding box center [1070, 543] width 33 height 17
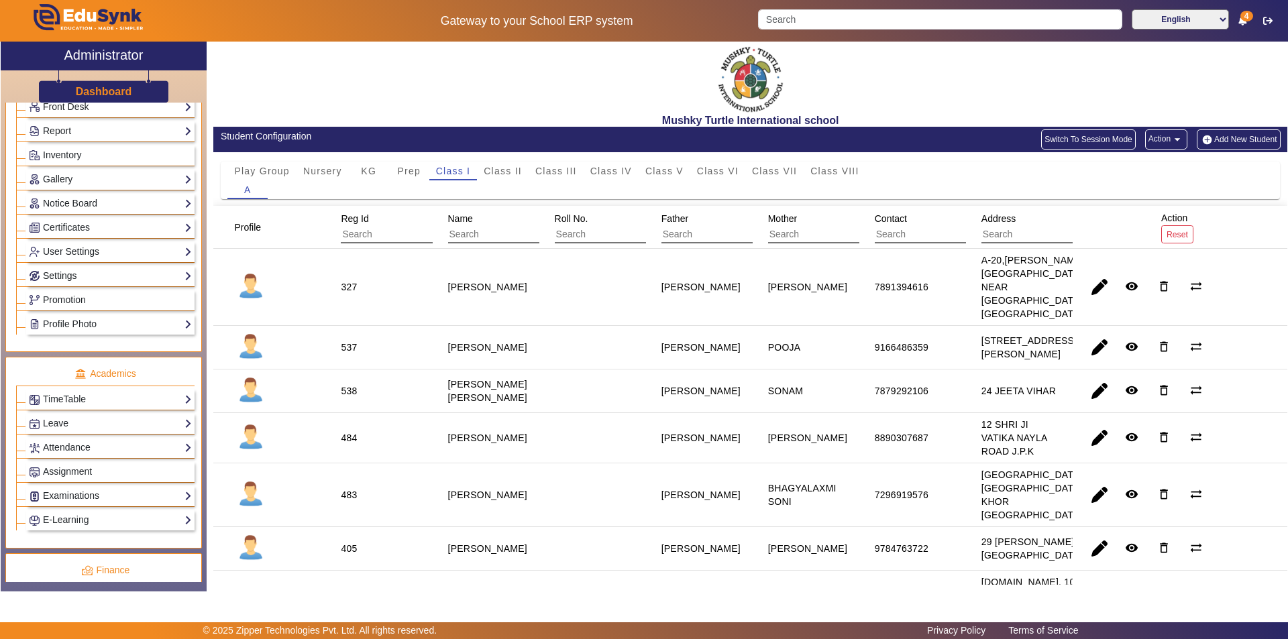
scroll to position [268, 0]
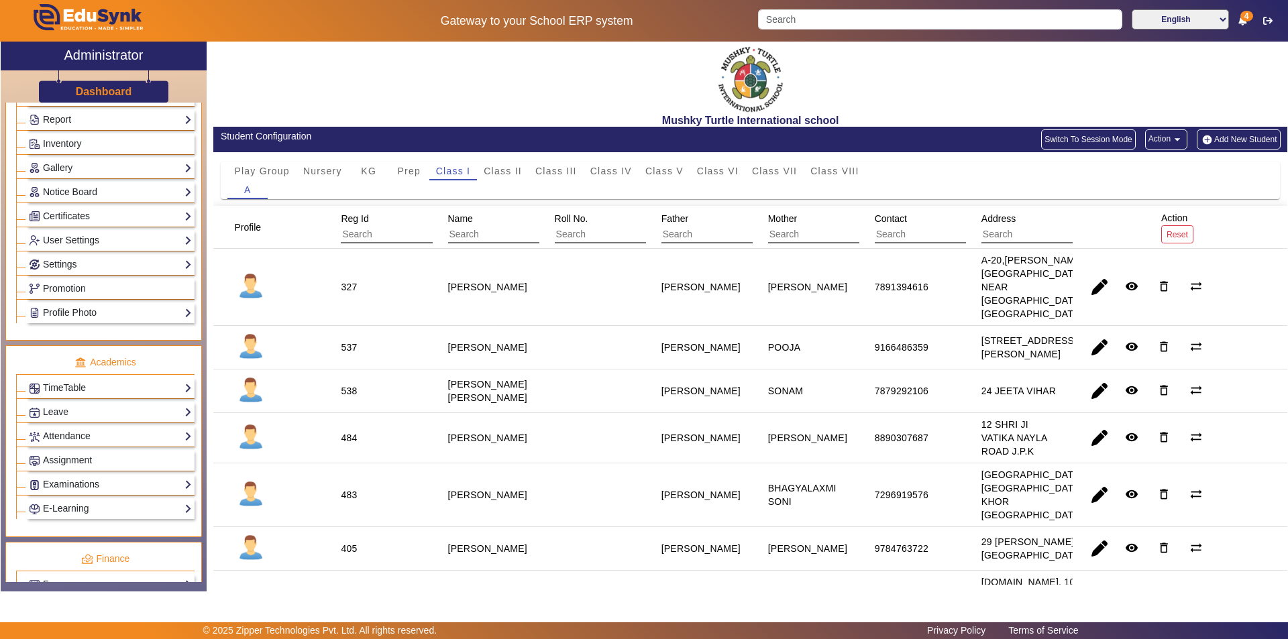
click at [78, 482] on link "Examinations" at bounding box center [110, 484] width 163 height 15
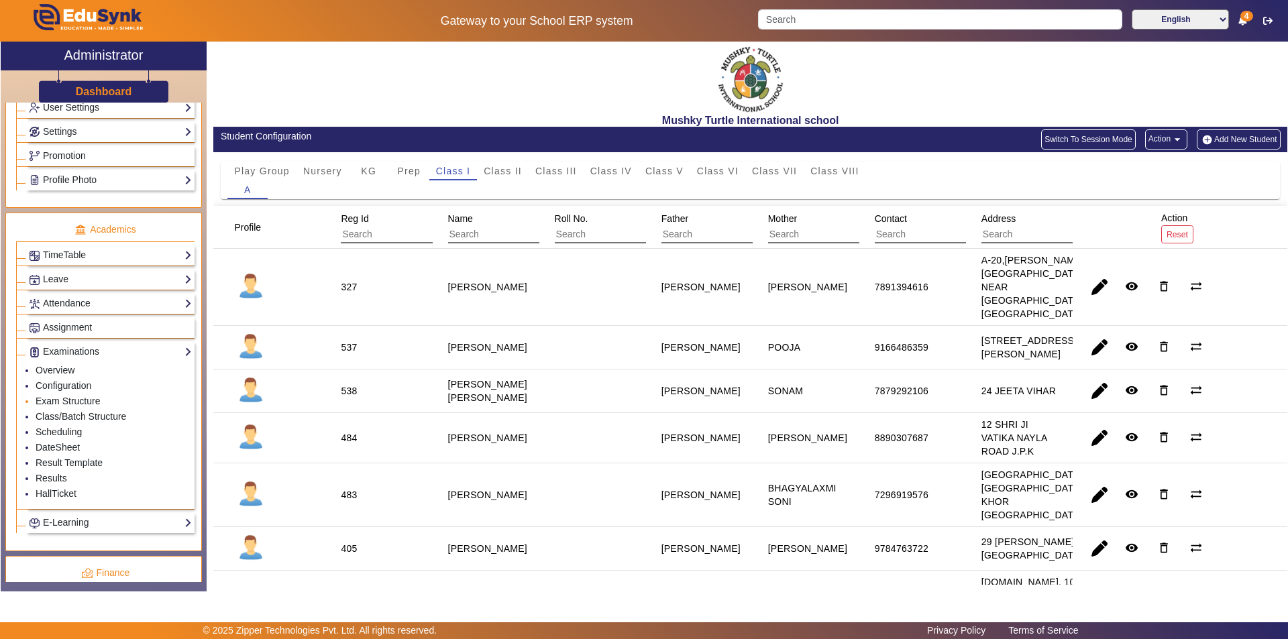
scroll to position [402, 0]
click at [49, 478] on link "Results" at bounding box center [52, 477] width 32 height 11
click at [57, 473] on link "Results" at bounding box center [52, 477] width 32 height 11
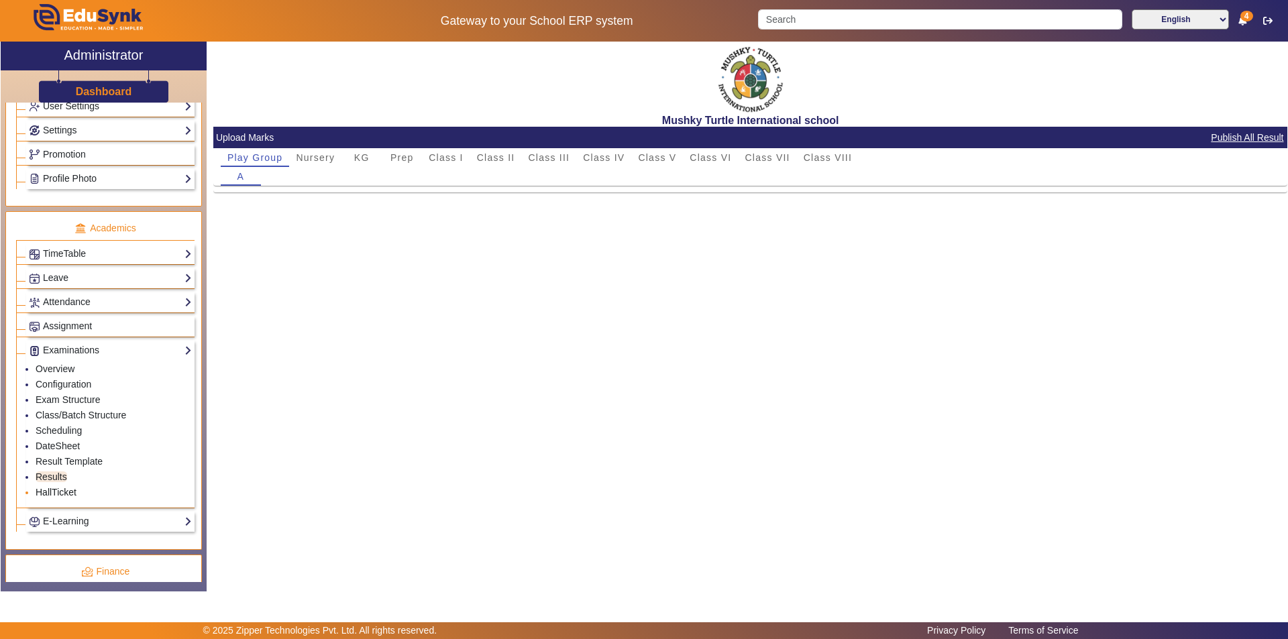
click at [62, 490] on link "HallTicket" at bounding box center [56, 492] width 41 height 11
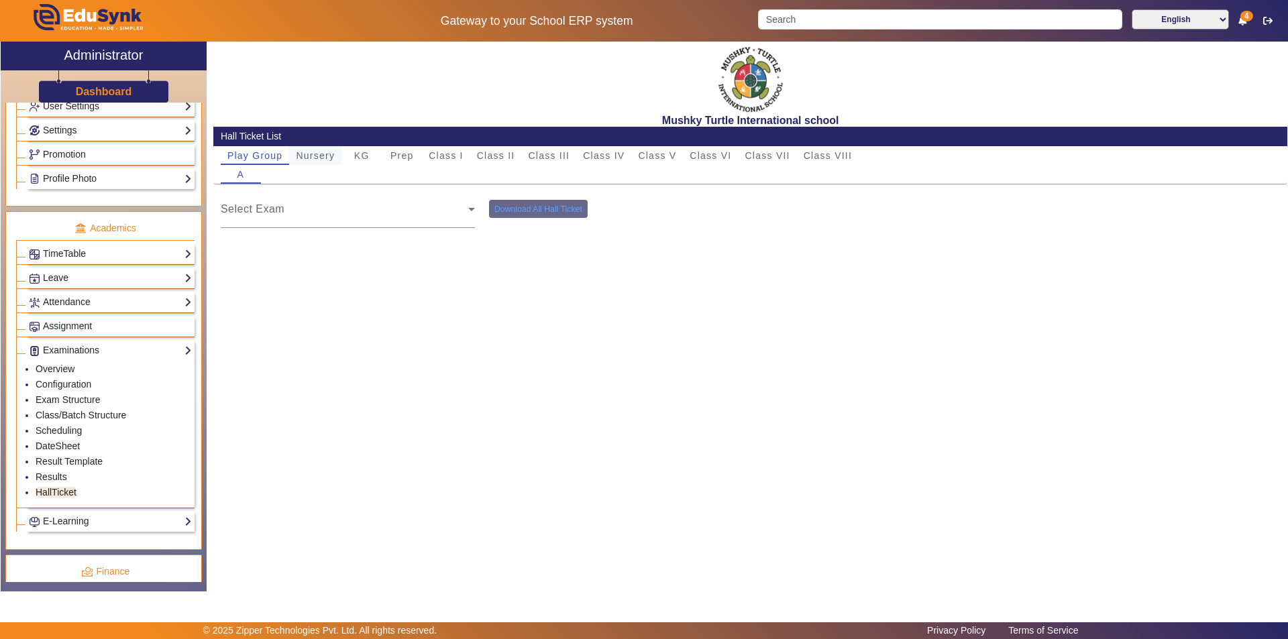
click at [303, 155] on span "Nursery" at bounding box center [315, 155] width 39 height 9
click at [68, 460] on link "Result Template" at bounding box center [69, 461] width 67 height 11
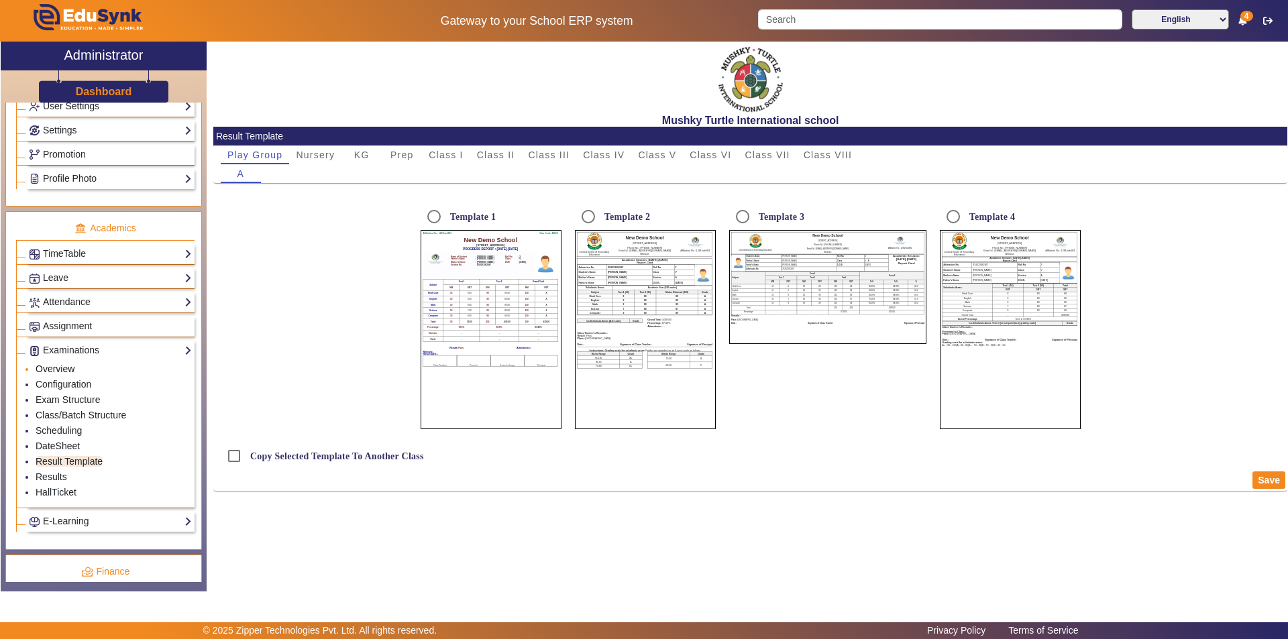
click at [53, 368] on link "Overview" at bounding box center [55, 369] width 39 height 11
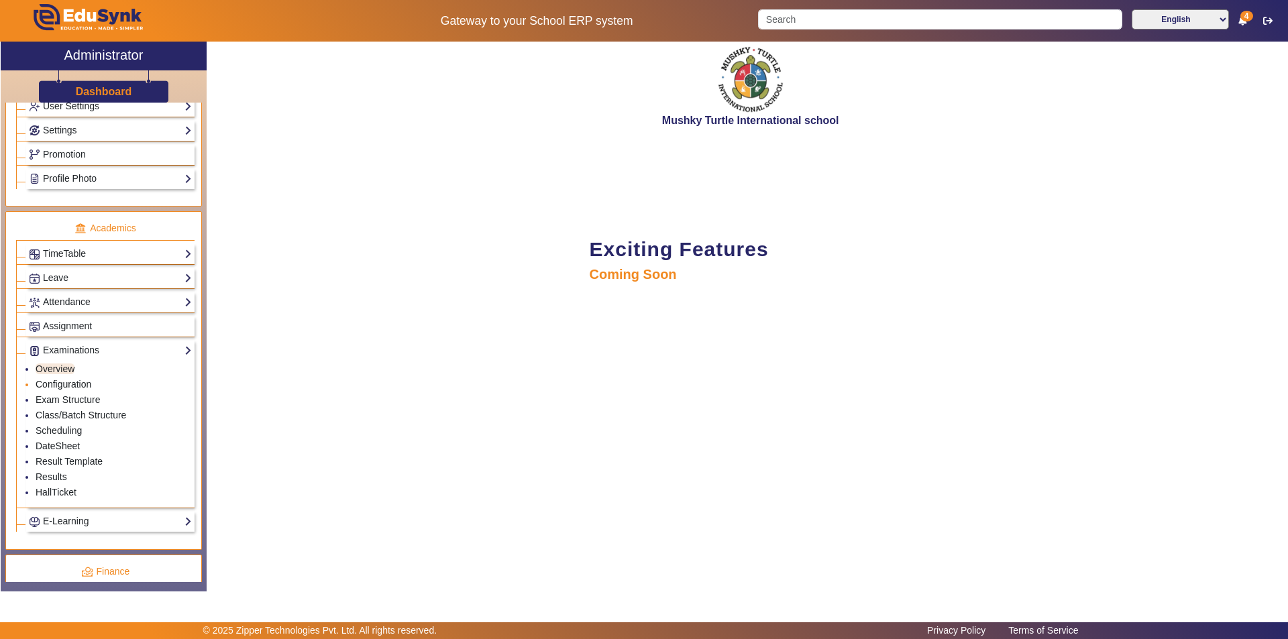
click at [54, 380] on link "Configuration" at bounding box center [64, 384] width 56 height 11
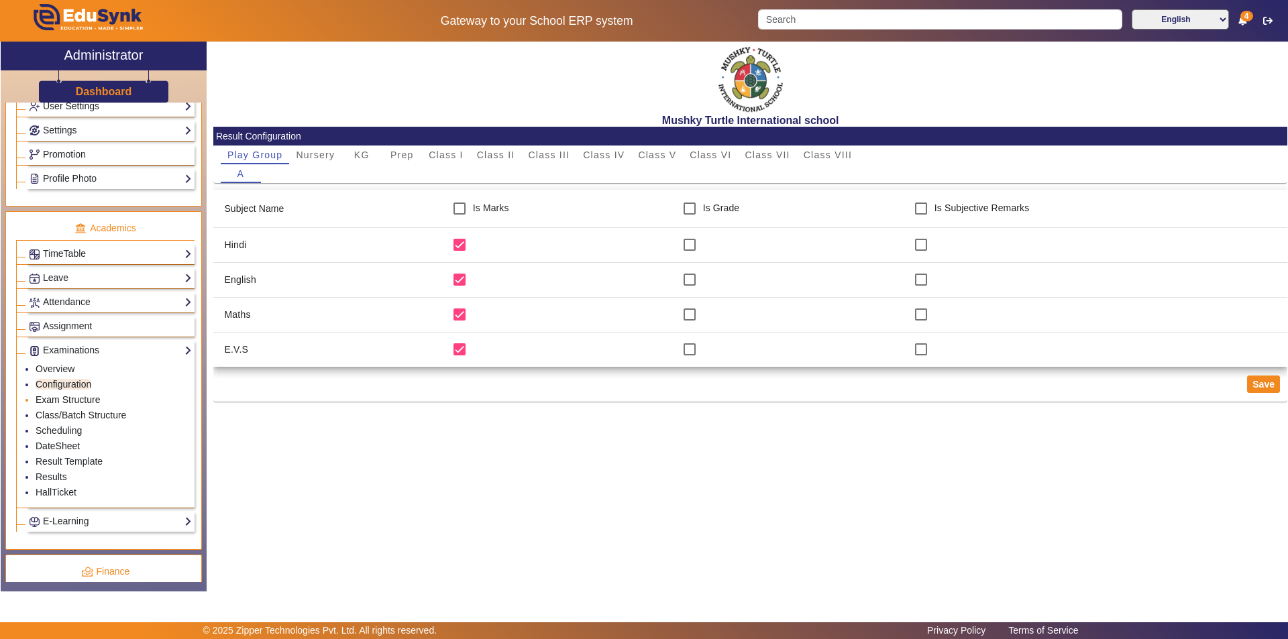
click at [81, 398] on link "Exam Structure" at bounding box center [68, 399] width 64 height 11
